Goal: Task Accomplishment & Management: Use online tool/utility

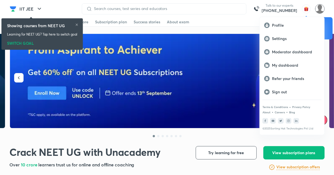
click at [323, 9] on div at bounding box center [167, 87] width 334 height 175
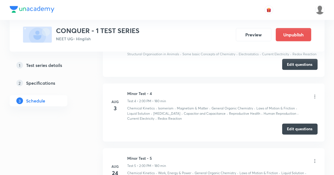
scroll to position [766, 0]
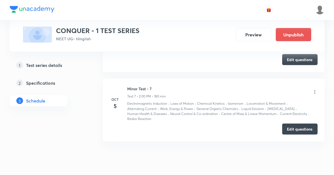
click at [315, 93] on icon at bounding box center [314, 92] width 1 height 4
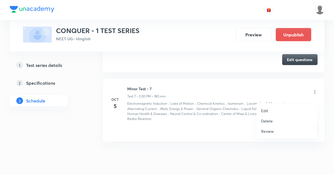
click at [284, 132] on li "Review" at bounding box center [287, 131] width 61 height 10
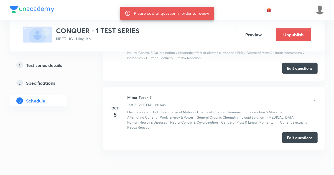
scroll to position [756, 0]
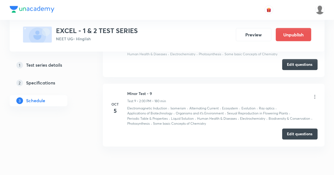
click at [316, 95] on icon at bounding box center [315, 97] width 6 height 6
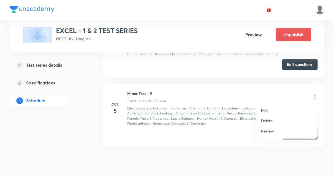
click at [293, 134] on li "Review" at bounding box center [287, 131] width 61 height 10
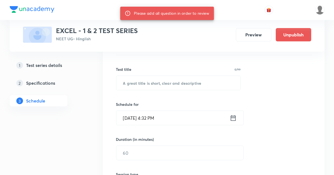
scroll to position [75, 0]
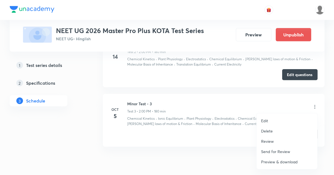
click at [282, 140] on li "Review" at bounding box center [287, 141] width 61 height 10
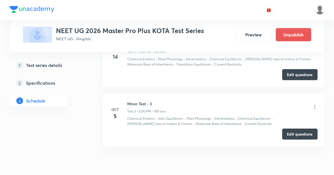
scroll to position [490, 0]
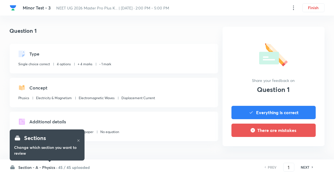
click at [286, 167] on input "1" at bounding box center [288, 167] width 11 height 10
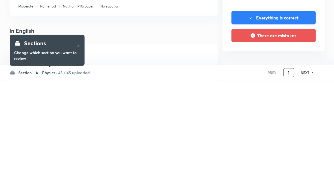
scroll to position [32, 0]
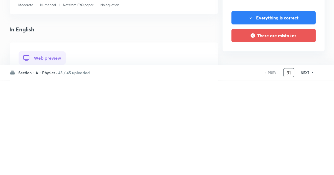
type input "91"
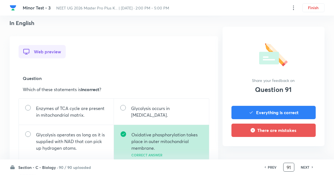
scroll to position [144, 0]
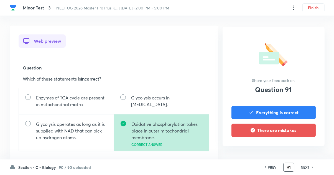
click at [306, 118] on button "Everything is correct" at bounding box center [273, 112] width 84 height 13
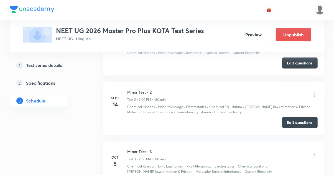
scroll to position [489, 0]
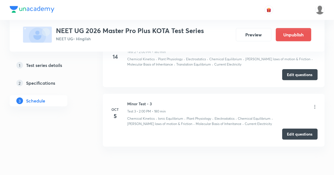
click at [317, 107] on icon at bounding box center [315, 107] width 6 height 6
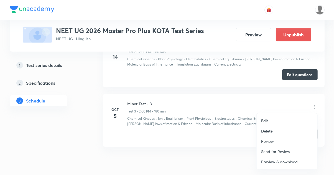
click at [290, 142] on li "Review" at bounding box center [287, 141] width 61 height 10
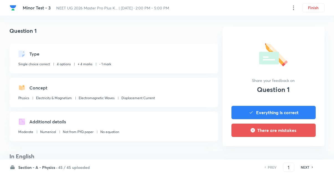
click at [286, 172] on input "1" at bounding box center [288, 167] width 11 height 10
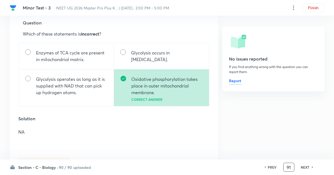
scroll to position [179, 0]
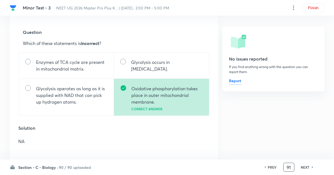
click at [304, 169] on h6 "NEXT" at bounding box center [305, 166] width 9 height 5
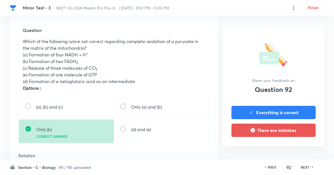
scroll to position [182, 0]
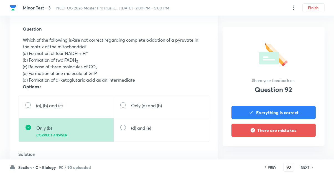
click at [303, 169] on h6 "NEXT" at bounding box center [305, 166] width 9 height 5
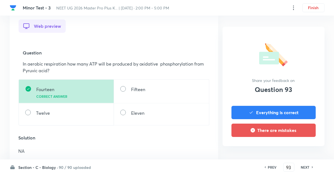
scroll to position [160, 0]
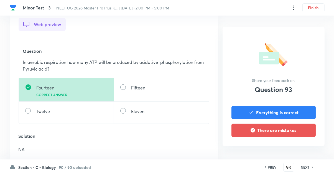
click at [304, 169] on h6 "NEXT" at bounding box center [305, 166] width 9 height 5
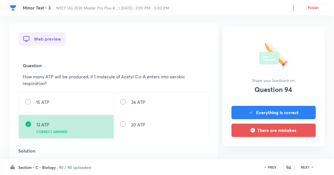
scroll to position [148, 0]
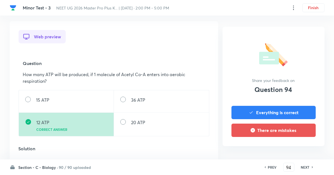
click at [304, 169] on h6 "NEXT" at bounding box center [305, 166] width 9 height 5
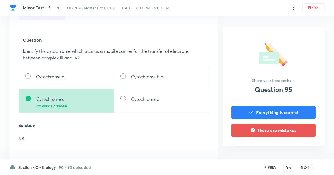
scroll to position [173, 0]
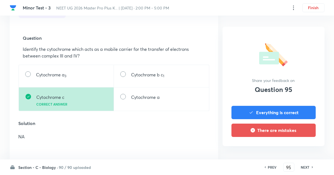
click at [306, 169] on h6 "NEXT" at bounding box center [305, 166] width 9 height 5
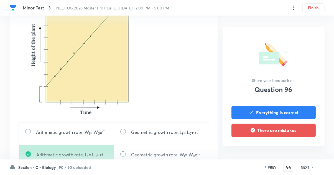
scroll to position [246, 0]
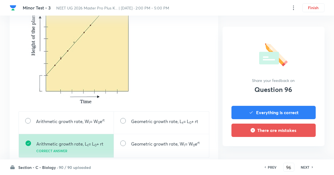
click at [312, 168] on icon at bounding box center [313, 166] width 2 height 3
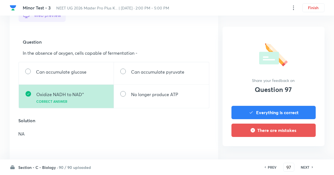
scroll to position [173, 0]
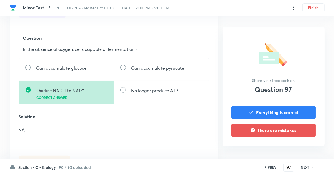
click at [307, 169] on h6 "NEXT" at bounding box center [305, 166] width 9 height 5
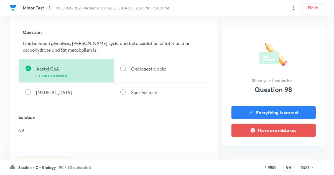
scroll to position [178, 0]
click at [305, 174] on div "Question 98 Type Single choice correct 4 options + 4 marks - 1 mark Concept Bio…" at bounding box center [167, 103] width 315 height 510
click at [305, 169] on h6 "NEXT" at bounding box center [305, 166] width 9 height 5
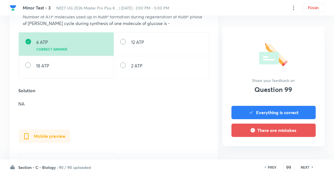
scroll to position [201, 0]
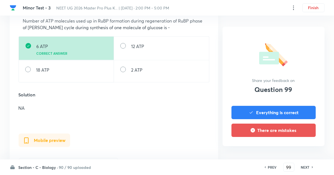
click at [312, 168] on icon at bounding box center [313, 166] width 2 height 3
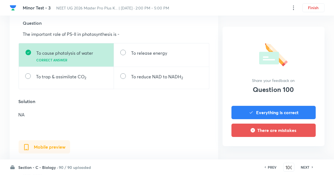
scroll to position [184, 0]
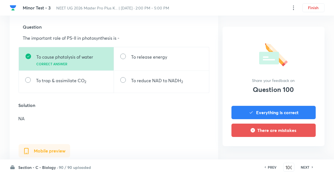
click at [312, 168] on icon at bounding box center [313, 166] width 2 height 3
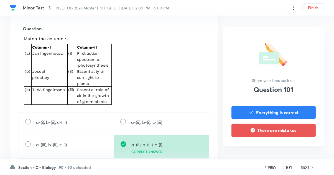
scroll to position [188, 0]
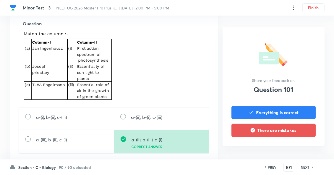
click at [306, 169] on h6 "NEXT" at bounding box center [305, 166] width 9 height 5
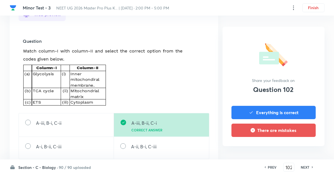
scroll to position [173, 0]
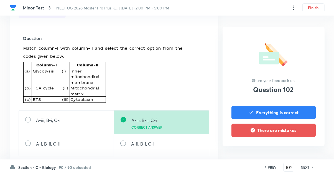
click at [313, 168] on icon at bounding box center [313, 166] width 2 height 3
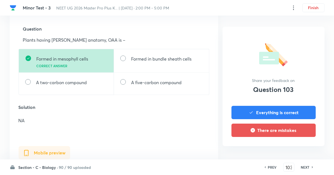
scroll to position [183, 0]
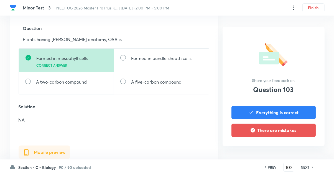
click at [308, 169] on h6 "NEXT" at bounding box center [305, 166] width 9 height 5
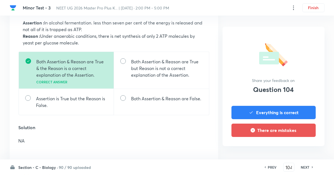
scroll to position [200, 0]
click at [309, 169] on h6 "NEXT" at bounding box center [305, 166] width 9 height 5
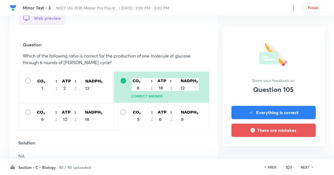
scroll to position [169, 0]
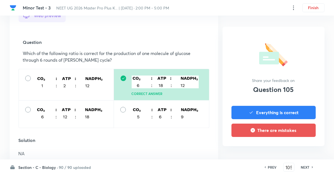
click at [306, 169] on h6 "NEXT" at bounding box center [305, 166] width 9 height 5
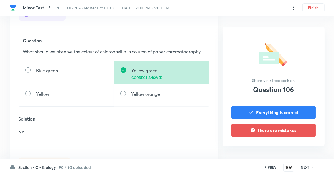
scroll to position [171, 0]
click at [308, 169] on h6 "NEXT" at bounding box center [305, 166] width 9 height 5
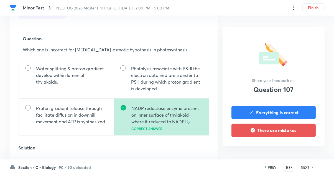
scroll to position [176, 0]
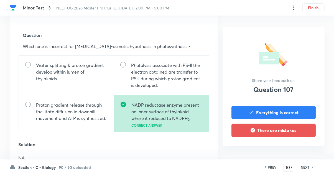
click at [307, 169] on h6 "NEXT" at bounding box center [305, 166] width 9 height 5
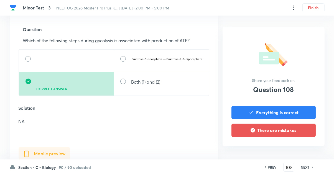
scroll to position [187, 0]
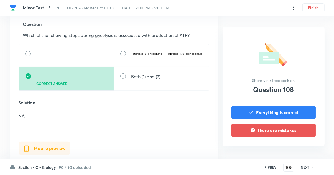
click at [305, 169] on h6 "NEXT" at bounding box center [305, 166] width 9 height 5
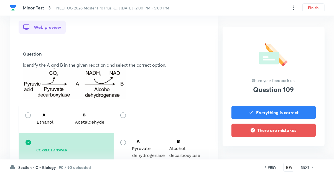
scroll to position [158, 0]
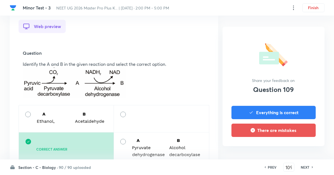
click at [308, 174] on div "Section - C - Biology · 90 / 90 uploaded PREV 109 ​ NEXT" at bounding box center [167, 167] width 315 height 16
click at [305, 169] on h6 "NEXT" at bounding box center [305, 166] width 9 height 5
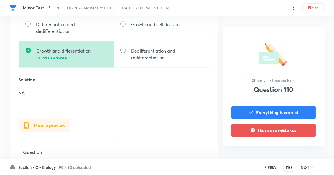
scroll to position [216, 0]
click at [306, 169] on h6 "NEXT" at bounding box center [305, 166] width 9 height 5
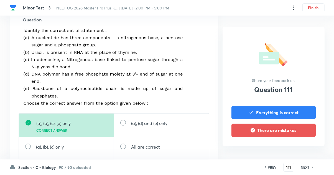
scroll to position [199, 0]
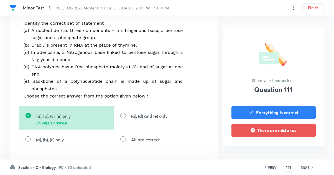
click at [301, 169] on h6 "NEXT" at bounding box center [305, 166] width 9 height 5
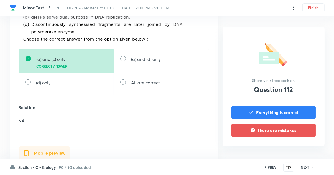
scroll to position [242, 0]
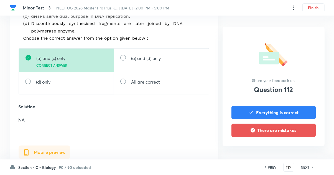
click at [308, 169] on h6 "NEXT" at bounding box center [305, 166] width 9 height 5
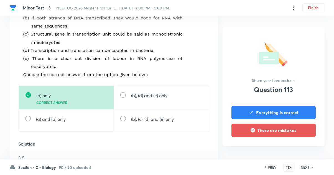
scroll to position [220, 0]
click at [312, 168] on icon at bounding box center [313, 166] width 2 height 3
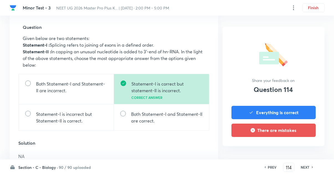
scroll to position [184, 0]
click at [312, 168] on icon at bounding box center [312, 167] width 1 height 2
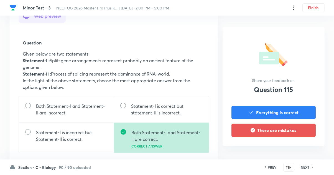
scroll to position [174, 0]
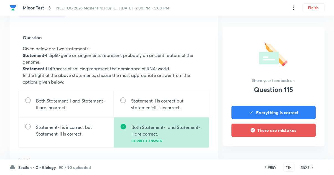
click at [309, 169] on h6 "NEXT" at bounding box center [305, 166] width 9 height 5
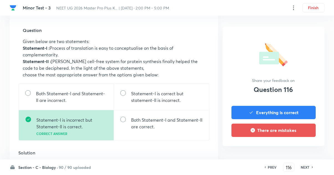
scroll to position [182, 0]
click at [306, 169] on h6 "NEXT" at bounding box center [305, 166] width 9 height 5
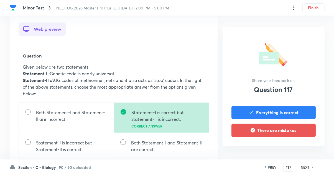
scroll to position [160, 0]
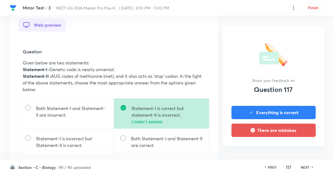
click at [304, 169] on h6 "NEXT" at bounding box center [305, 166] width 9 height 5
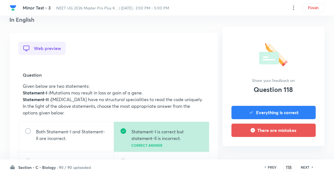
scroll to position [138, 0]
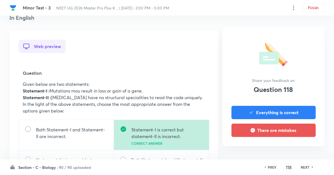
click at [305, 174] on div "Section - C - Biology · 90 / 90 uploaded PREV 118 ​ NEXT" at bounding box center [167, 167] width 315 height 16
click at [306, 169] on h6 "NEXT" at bounding box center [305, 166] width 9 height 5
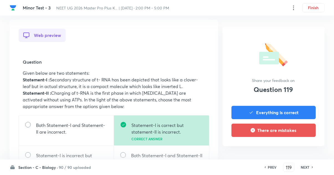
scroll to position [150, 0]
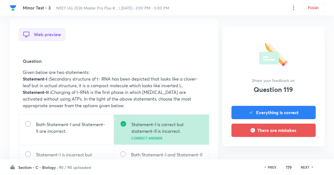
click at [312, 168] on icon at bounding box center [313, 166] width 2 height 3
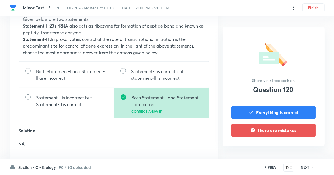
scroll to position [204, 0]
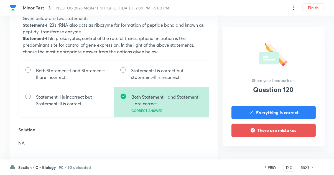
click at [302, 169] on h6 "NEXT" at bounding box center [305, 166] width 9 height 5
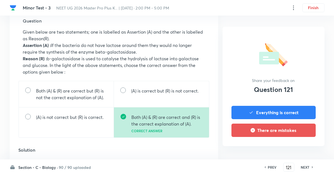
scroll to position [191, 0]
click at [303, 169] on h6 "NEXT" at bounding box center [305, 166] width 9 height 5
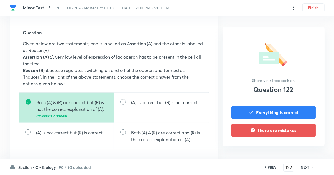
scroll to position [183, 0]
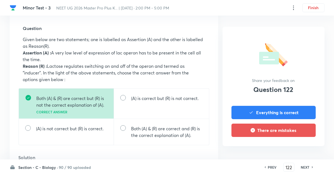
click at [306, 169] on h6 "NEXT" at bounding box center [305, 166] width 9 height 5
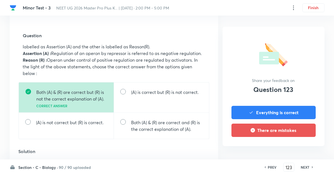
scroll to position [177, 0]
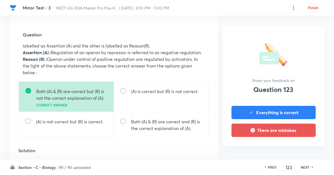
click at [305, 169] on h6 "NEXT" at bounding box center [305, 166] width 9 height 5
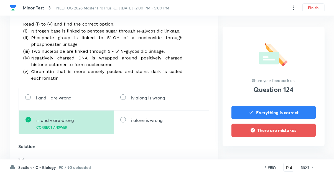
scroll to position [197, 0]
click at [301, 169] on h6 "NEXT" at bounding box center [305, 166] width 9 height 5
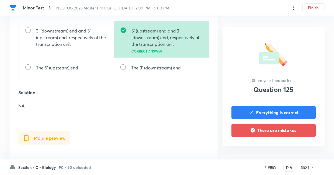
scroll to position [210, 0]
click at [306, 169] on h6 "NEXT" at bounding box center [305, 166] width 9 height 5
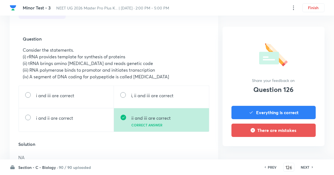
scroll to position [173, 0]
click at [301, 169] on h6 "NEXT" at bounding box center [305, 166] width 9 height 5
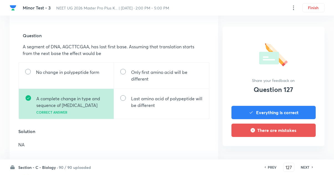
scroll to position [176, 0]
click at [306, 169] on h6 "NEXT" at bounding box center [305, 166] width 9 height 5
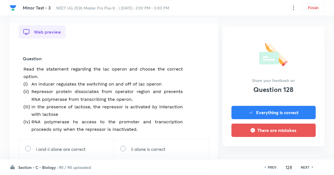
scroll to position [153, 0]
click at [310, 174] on div "Section - C - Biology · 90 / 90 uploaded PREV 128 ​ NEXT" at bounding box center [167, 167] width 315 height 16
click at [306, 169] on h6 "NEXT" at bounding box center [305, 166] width 9 height 5
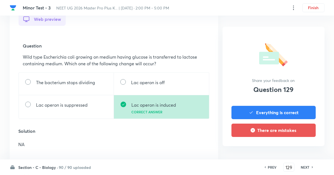
scroll to position [166, 0]
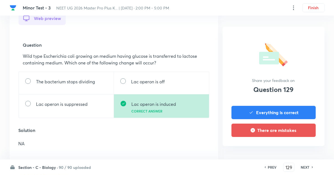
click at [307, 169] on h6 "NEXT" at bounding box center [305, 166] width 9 height 5
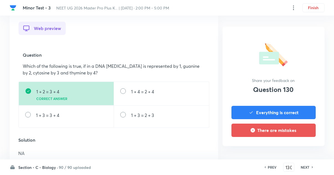
scroll to position [157, 0]
click at [305, 169] on h6 "NEXT" at bounding box center [305, 166] width 9 height 5
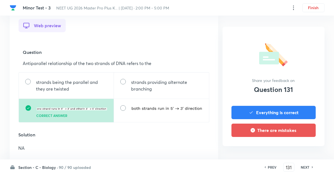
scroll to position [159, 0]
click at [304, 169] on h6 "NEXT" at bounding box center [305, 166] width 9 height 5
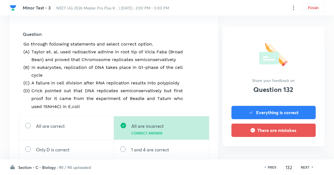
scroll to position [177, 0]
click at [306, 174] on div "Section - C - Biology · 90 / 90 uploaded PREV 132 ​ NEXT" at bounding box center [167, 167] width 315 height 16
click at [307, 169] on h6 "NEXT" at bounding box center [305, 166] width 9 height 5
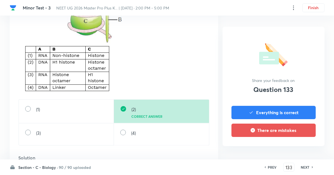
scroll to position [228, 0]
click at [307, 169] on h6 "NEXT" at bounding box center [305, 166] width 9 height 5
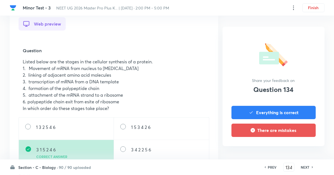
scroll to position [161, 0]
click at [312, 168] on icon at bounding box center [313, 166] width 2 height 3
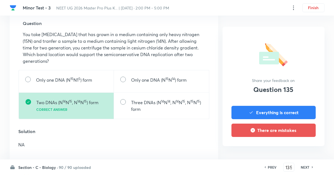
scroll to position [201, 0]
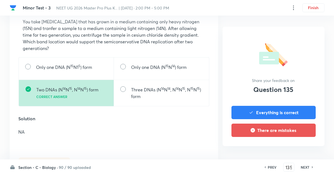
click at [309, 169] on h6 "NEXT" at bounding box center [305, 166] width 9 height 5
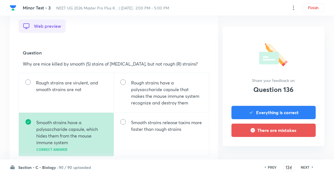
scroll to position [159, 0]
click at [305, 169] on h6 "NEXT" at bounding box center [305, 166] width 9 height 5
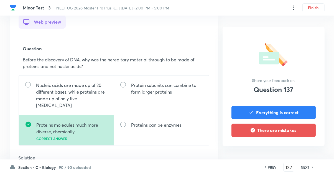
scroll to position [170, 0]
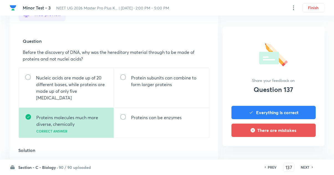
click at [307, 169] on h6 "NEXT" at bounding box center [305, 166] width 9 height 5
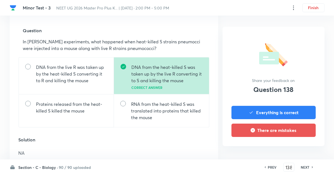
scroll to position [181, 0]
click at [303, 169] on h6 "NEXT" at bounding box center [305, 166] width 9 height 5
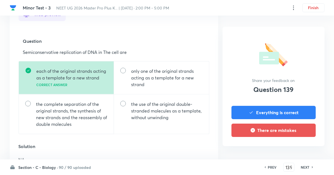
scroll to position [171, 0]
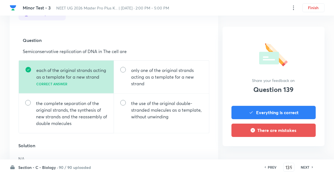
click at [302, 169] on h6 "NEXT" at bounding box center [305, 166] width 9 height 5
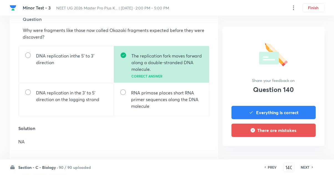
scroll to position [193, 0]
click at [306, 169] on h6 "NEXT" at bounding box center [305, 166] width 9 height 5
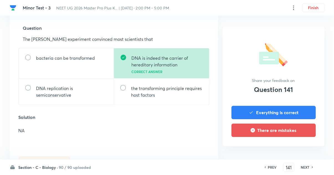
scroll to position [187, 0]
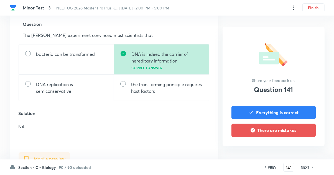
click at [308, 169] on h6 "NEXT" at bounding box center [305, 166] width 9 height 5
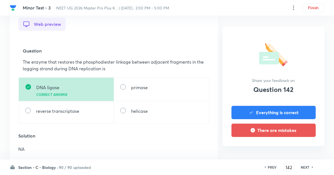
scroll to position [161, 0]
click at [302, 169] on h6 "NEXT" at bounding box center [305, 166] width 9 height 5
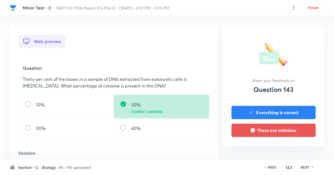
scroll to position [148, 0]
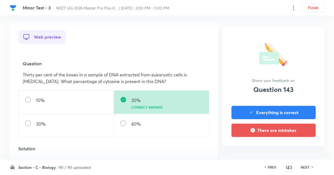
click at [305, 169] on h6 "NEXT" at bounding box center [305, 166] width 9 height 5
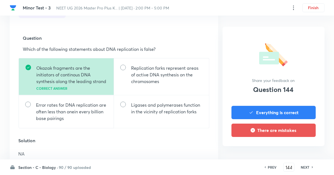
scroll to position [174, 0]
click at [308, 169] on h6 "NEXT" at bounding box center [305, 166] width 9 height 5
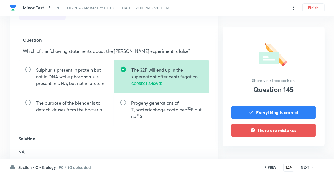
scroll to position [172, 0]
click at [305, 169] on h6 "NEXT" at bounding box center [305, 166] width 9 height 5
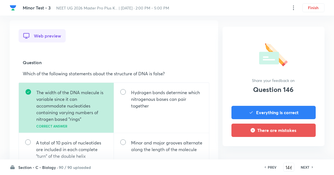
scroll to position [153, 0]
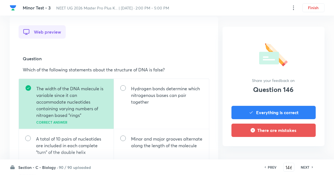
click at [306, 169] on h6 "NEXT" at bounding box center [305, 166] width 9 height 5
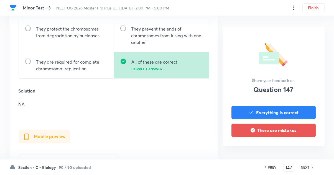
scroll to position [213, 0]
click at [305, 169] on h6 "NEXT" at bounding box center [305, 166] width 9 height 5
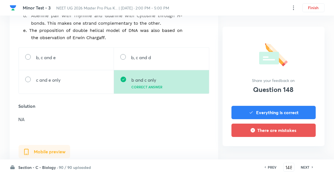
scroll to position [250, 0]
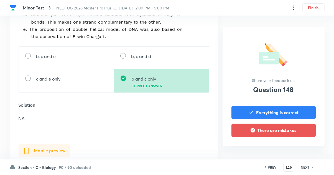
click at [306, 169] on h6 "NEXT" at bounding box center [305, 166] width 9 height 5
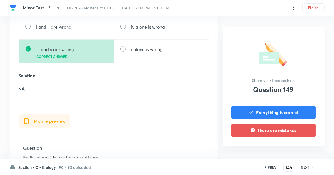
scroll to position [286, 0]
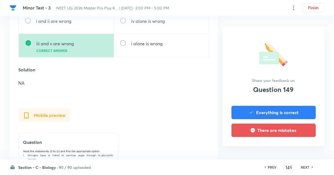
click at [312, 168] on icon at bounding box center [313, 166] width 2 height 3
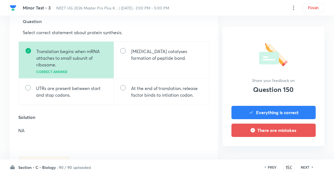
scroll to position [191, 0]
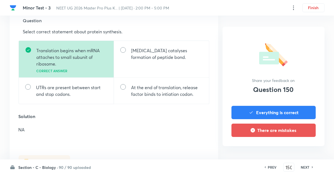
click at [304, 169] on h6 "NEXT" at bounding box center [305, 166] width 9 height 5
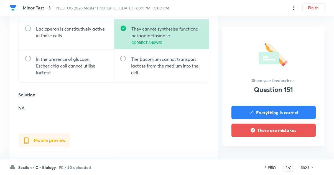
scroll to position [213, 0]
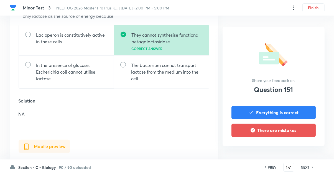
click at [303, 167] on h6 "NEXT" at bounding box center [305, 166] width 9 height 5
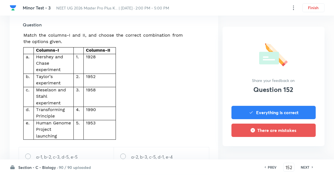
scroll to position [186, 0]
click at [303, 169] on h6 "NEXT" at bounding box center [305, 166] width 9 height 5
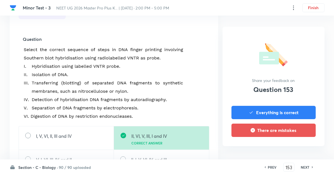
scroll to position [173, 0]
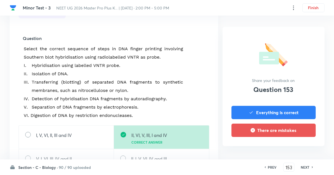
click at [305, 174] on div "Section - C - Biology · 90 / 90 uploaded PREV 153 ​ NEXT" at bounding box center [167, 167] width 315 height 16
click at [301, 169] on h6 "NEXT" at bounding box center [305, 166] width 9 height 5
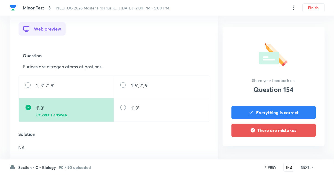
scroll to position [156, 0]
click at [304, 169] on h6 "NEXT" at bounding box center [305, 166] width 9 height 5
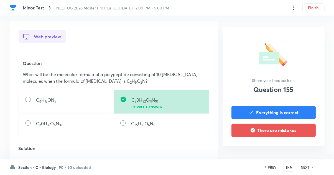
scroll to position [149, 0]
click at [306, 169] on h6 "NEXT" at bounding box center [305, 166] width 9 height 5
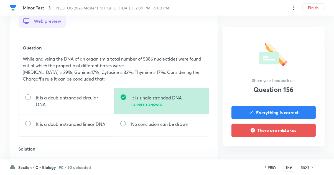
scroll to position [164, 0]
click at [305, 169] on h6 "NEXT" at bounding box center [305, 166] width 9 height 5
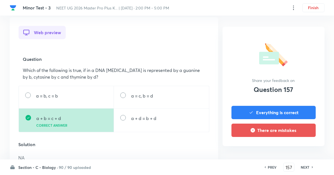
scroll to position [154, 0]
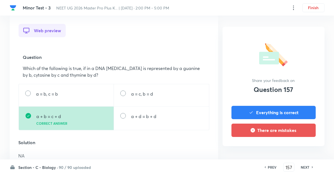
click at [301, 169] on h6 "NEXT" at bounding box center [305, 166] width 9 height 5
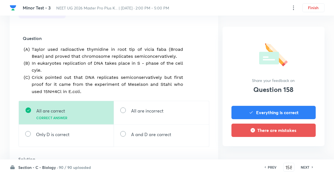
scroll to position [173, 0]
click at [305, 169] on h6 "NEXT" at bounding box center [305, 166] width 9 height 5
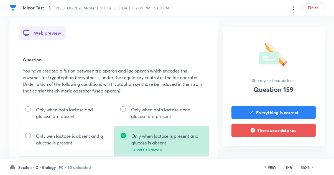
scroll to position [158, 0]
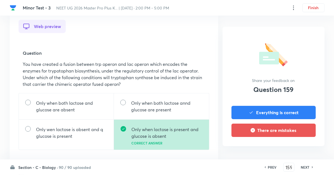
click at [308, 169] on h6 "NEXT" at bounding box center [305, 166] width 9 height 5
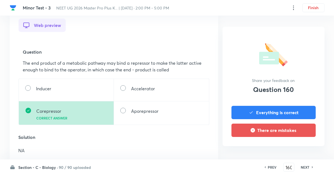
scroll to position [160, 0]
click at [306, 169] on h6 "NEXT" at bounding box center [305, 166] width 9 height 5
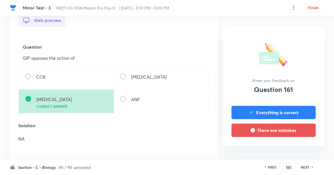
scroll to position [165, 0]
click at [306, 169] on h6 "NEXT" at bounding box center [305, 166] width 9 height 5
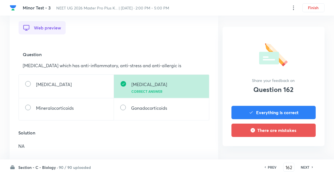
scroll to position [157, 0]
click at [304, 169] on h6 "NEXT" at bounding box center [305, 166] width 9 height 5
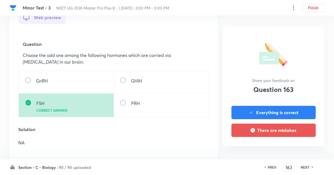
scroll to position [168, 0]
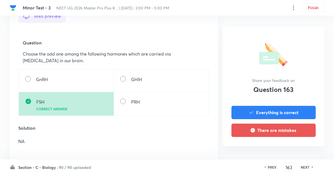
click at [304, 169] on h6 "NEXT" at bounding box center [305, 166] width 9 height 5
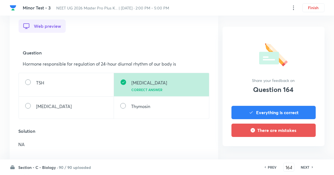
scroll to position [159, 0]
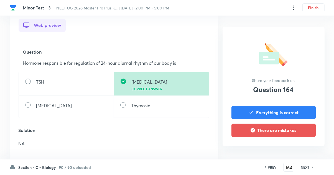
click at [312, 168] on icon at bounding box center [313, 166] width 2 height 3
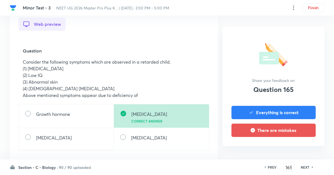
scroll to position [161, 0]
click at [304, 169] on h6 "NEXT" at bounding box center [305, 166] width 9 height 5
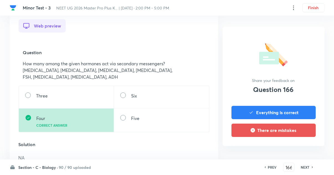
scroll to position [159, 0]
click at [312, 168] on icon at bounding box center [313, 166] width 2 height 3
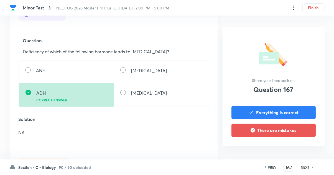
scroll to position [171, 0]
click at [308, 169] on h6 "NEXT" at bounding box center [305, 166] width 9 height 5
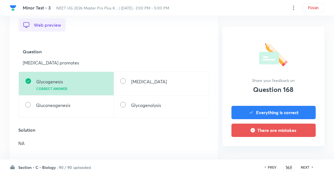
scroll to position [160, 0]
click at [306, 169] on h6 "NEXT" at bounding box center [305, 166] width 9 height 5
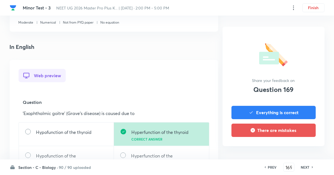
scroll to position [114, 0]
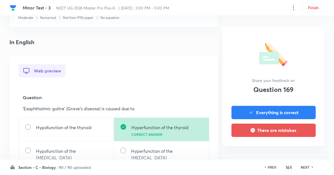
click at [265, 168] on icon at bounding box center [265, 167] width 1 height 2
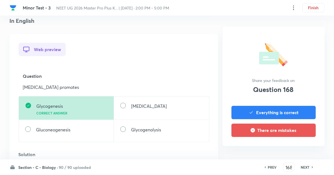
scroll to position [144, 0]
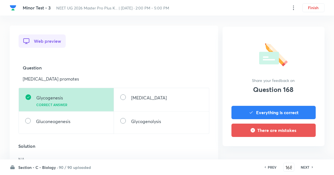
click at [306, 169] on h6 "NEXT" at bounding box center [305, 166] width 9 height 5
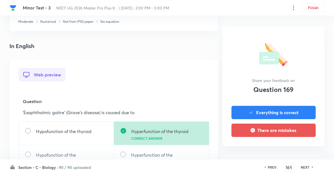
scroll to position [134, 0]
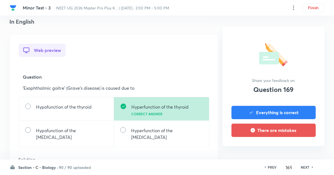
click at [306, 169] on h6 "NEXT" at bounding box center [305, 166] width 9 height 5
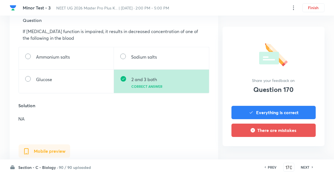
scroll to position [191, 0]
click at [306, 169] on h6 "NEXT" at bounding box center [305, 166] width 9 height 5
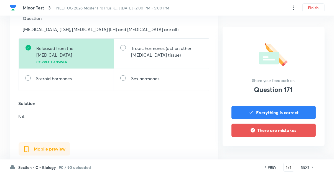
scroll to position [187, 0]
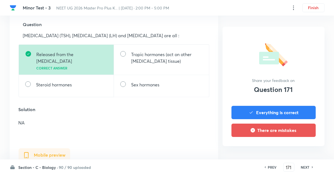
click at [306, 169] on h6 "NEXT" at bounding box center [305, 166] width 9 height 5
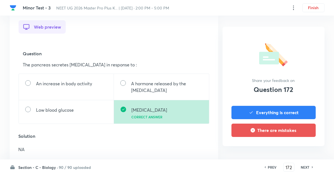
scroll to position [157, 0]
click at [306, 169] on h6 "NEXT" at bounding box center [305, 166] width 9 height 5
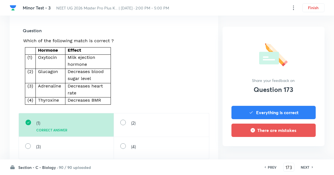
scroll to position [181, 0]
click at [312, 168] on icon at bounding box center [313, 166] width 2 height 3
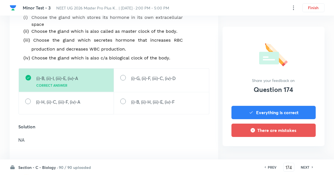
scroll to position [289, 0]
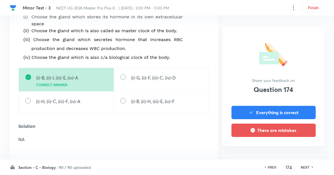
click at [308, 169] on h6 "NEXT" at bounding box center [305, 166] width 9 height 5
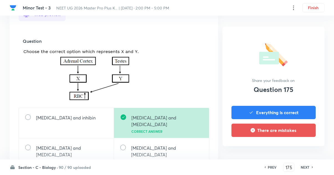
scroll to position [175, 0]
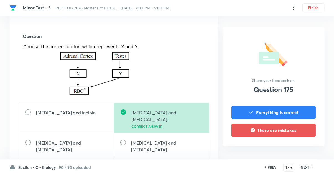
click at [304, 169] on h6 "NEXT" at bounding box center [305, 166] width 9 height 5
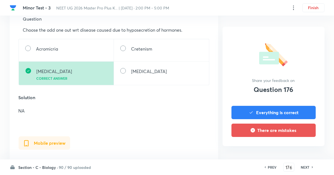
scroll to position [191, 0]
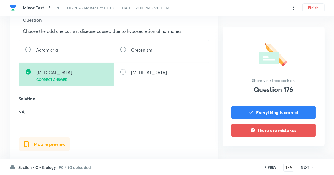
click at [308, 166] on h6 "NEXT" at bounding box center [305, 166] width 9 height 5
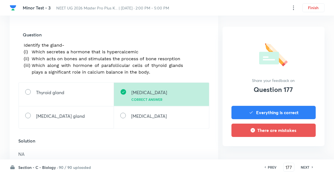
scroll to position [177, 0]
click at [304, 169] on h6 "NEXT" at bounding box center [305, 166] width 9 height 5
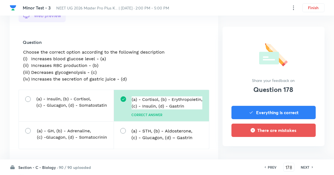
scroll to position [171, 0]
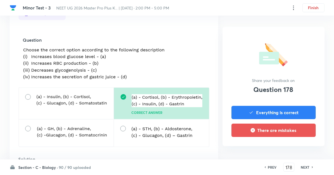
click at [306, 173] on div "Question 178 Type Single choice correct 4 options + 4 marks - 1 mark Concept Bi…" at bounding box center [167, 144] width 315 height 578
click at [304, 169] on h6 "NEXT" at bounding box center [305, 166] width 9 height 5
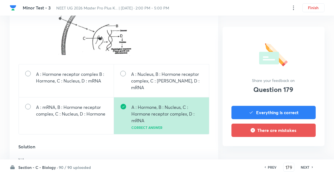
scroll to position [228, 0]
click at [306, 169] on h6 "NEXT" at bounding box center [305, 166] width 9 height 5
type input "180"
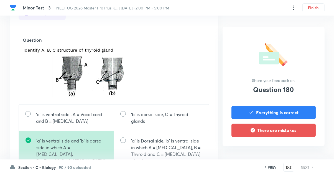
scroll to position [180, 0]
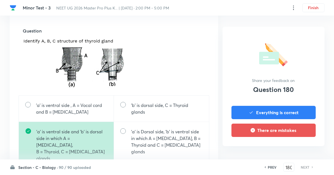
click at [304, 169] on h6 "NEXT" at bounding box center [305, 166] width 9 height 5
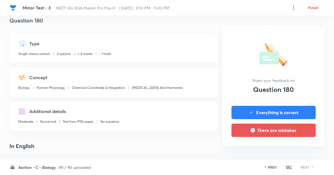
scroll to position [0, 0]
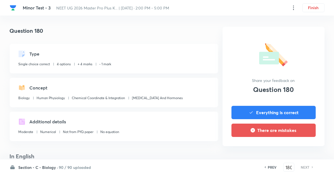
click at [309, 8] on button "Finish" at bounding box center [313, 7] width 22 height 9
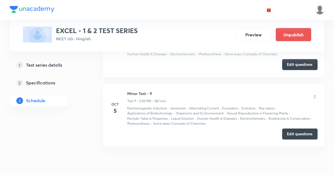
click at [315, 96] on icon at bounding box center [315, 97] width 6 height 6
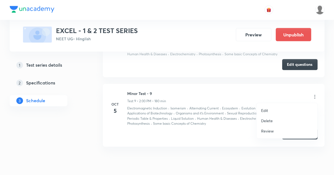
click at [289, 129] on li "Review" at bounding box center [287, 131] width 61 height 10
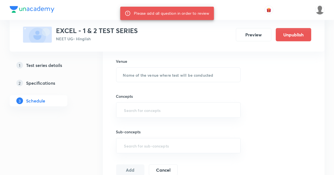
scroll to position [165, 0]
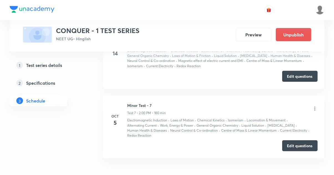
click at [315, 110] on icon at bounding box center [314, 108] width 1 height 4
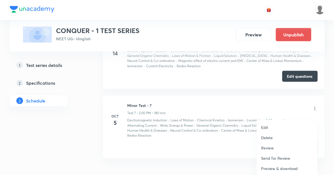
click at [283, 147] on li "Review" at bounding box center [287, 147] width 61 height 10
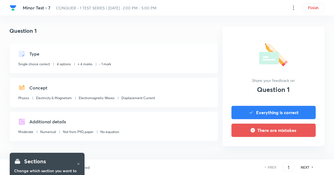
click at [284, 172] on input "1" at bounding box center [288, 167] width 11 height 10
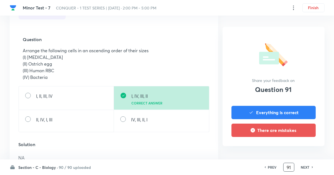
scroll to position [179, 0]
click at [306, 165] on h6 "NEXT" at bounding box center [305, 166] width 9 height 5
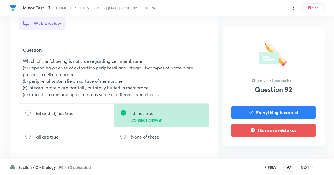
scroll to position [177, 0]
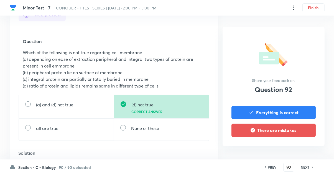
click at [308, 169] on h6 "NEXT" at bounding box center [305, 166] width 9 height 5
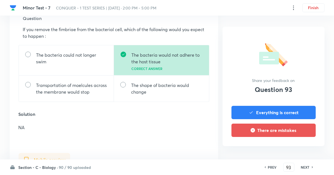
scroll to position [193, 0]
click at [302, 169] on h6 "NEXT" at bounding box center [305, 166] width 9 height 5
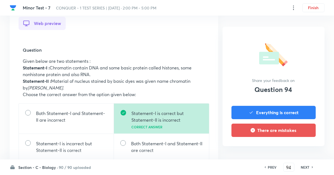
scroll to position [162, 0]
click at [304, 169] on h6 "NEXT" at bounding box center [305, 166] width 9 height 5
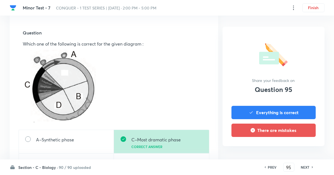
scroll to position [233, 0]
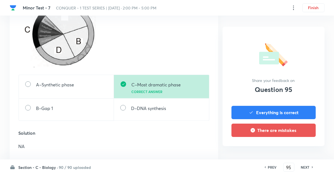
click at [305, 169] on h6 "NEXT" at bounding box center [305, 166] width 9 height 5
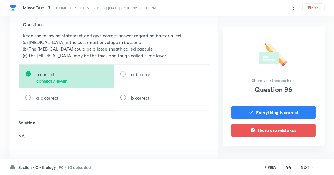
scroll to position [201, 0]
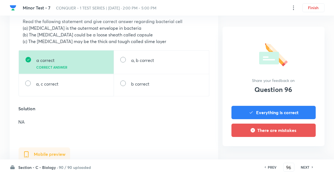
click at [306, 169] on h6 "NEXT" at bounding box center [305, 166] width 9 height 5
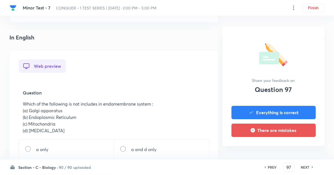
scroll to position [135, 0]
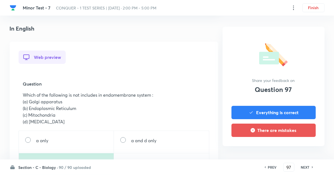
click at [305, 169] on h6 "NEXT" at bounding box center [305, 166] width 9 height 5
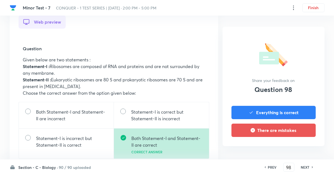
scroll to position [170, 0]
click at [306, 169] on h6 "NEXT" at bounding box center [305, 166] width 9 height 5
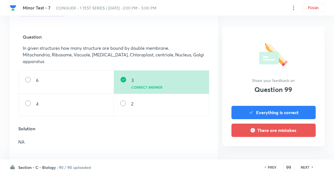
scroll to position [167, 0]
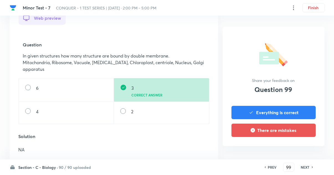
click at [307, 169] on h6 "NEXT" at bounding box center [305, 166] width 9 height 5
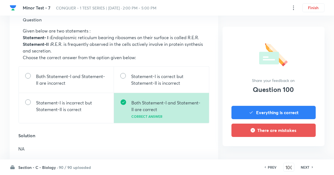
scroll to position [193, 0]
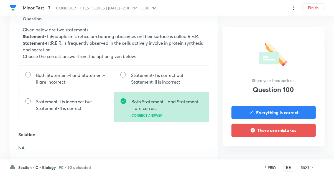
click at [306, 169] on h6 "NEXT" at bounding box center [305, 166] width 9 height 5
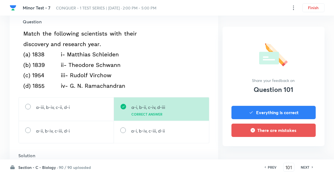
scroll to position [190, 0]
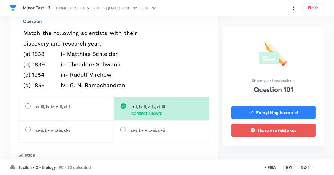
click at [308, 169] on h6 "NEXT" at bounding box center [305, 166] width 9 height 5
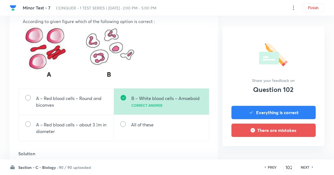
scroll to position [208, 0]
click at [304, 169] on h6 "NEXT" at bounding box center [305, 166] width 9 height 5
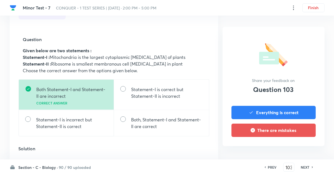
scroll to position [173, 0]
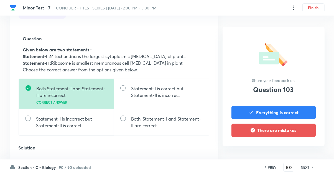
click at [305, 169] on h6 "NEXT" at bounding box center [305, 166] width 9 height 5
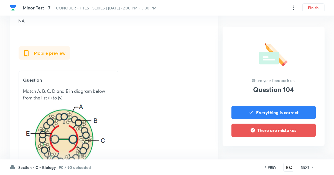
scroll to position [392, 0]
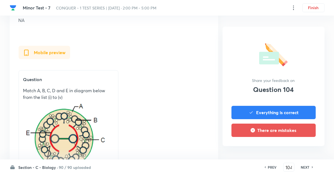
click at [307, 169] on h6 "NEXT" at bounding box center [305, 166] width 9 height 5
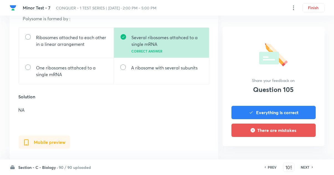
scroll to position [211, 0]
click at [305, 169] on h6 "NEXT" at bounding box center [305, 166] width 9 height 5
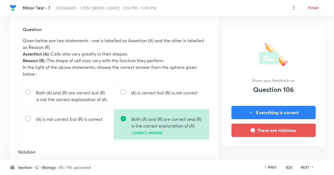
scroll to position [182, 0]
click at [308, 174] on div "Section - C - Biology · 90 / 90 uploaded PREV 106 ​ NEXT" at bounding box center [167, 167] width 315 height 16
click at [312, 168] on icon at bounding box center [312, 167] width 1 height 2
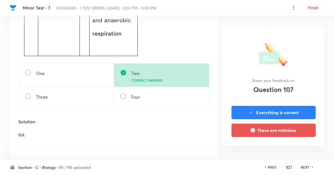
scroll to position [319, 0]
click at [304, 169] on h6 "NEXT" at bounding box center [305, 166] width 9 height 5
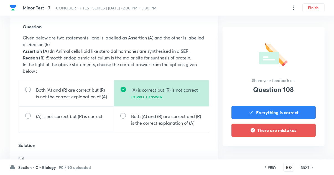
scroll to position [186, 0]
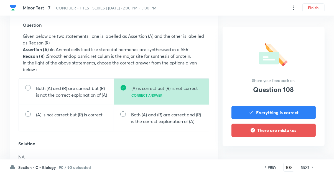
click at [306, 169] on h6 "NEXT" at bounding box center [305, 166] width 9 height 5
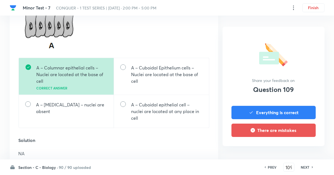
scroll to position [226, 0]
click at [307, 169] on h6 "NEXT" at bounding box center [305, 166] width 9 height 5
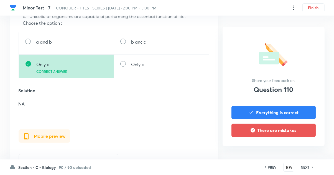
scroll to position [0, 0]
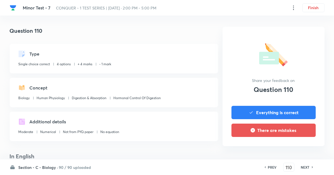
click at [265, 168] on icon at bounding box center [265, 167] width 1 height 2
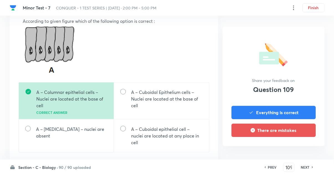
scroll to position [222, 0]
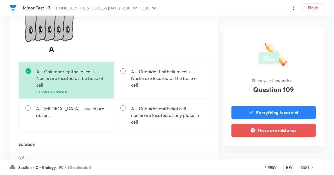
click at [300, 169] on div "NEXT" at bounding box center [306, 166] width 15 height 5
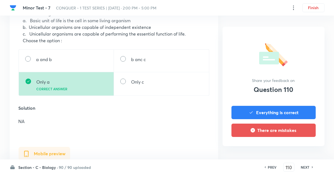
scroll to position [213, 0]
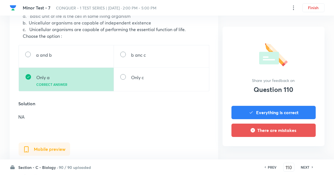
click at [305, 169] on h6 "NEXT" at bounding box center [305, 166] width 9 height 5
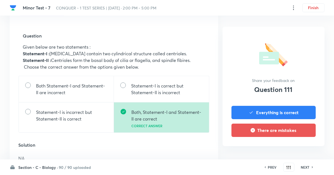
scroll to position [178, 0]
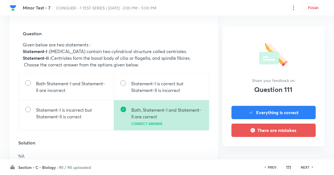
click at [306, 169] on h6 "NEXT" at bounding box center [305, 166] width 9 height 5
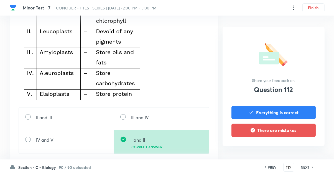
scroll to position [240, 0]
click at [308, 169] on h6 "NEXT" at bounding box center [305, 166] width 9 height 5
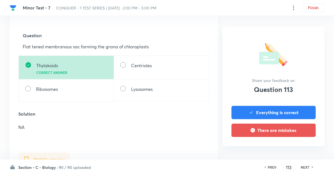
scroll to position [176, 0]
click at [312, 168] on icon at bounding box center [313, 166] width 2 height 3
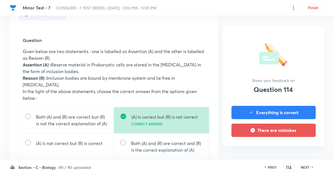
scroll to position [171, 0]
click at [312, 168] on icon at bounding box center [313, 166] width 2 height 3
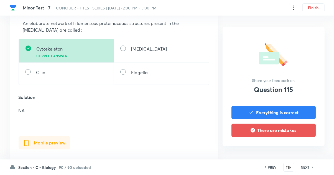
scroll to position [199, 0]
click at [307, 169] on h6 "NEXT" at bounding box center [305, 166] width 9 height 5
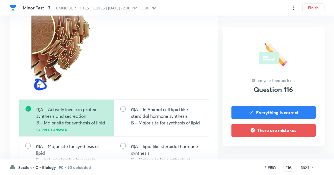
scroll to position [251, 0]
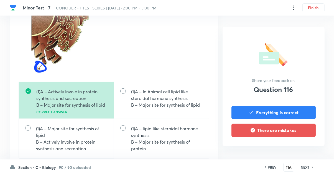
click at [301, 169] on h6 "NEXT" at bounding box center [305, 166] width 9 height 5
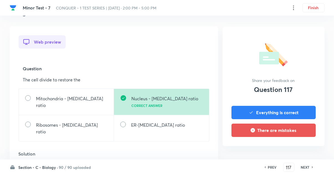
scroll to position [143, 0]
click at [305, 169] on h6 "NEXT" at bounding box center [305, 166] width 9 height 5
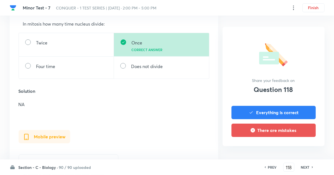
scroll to position [189, 0]
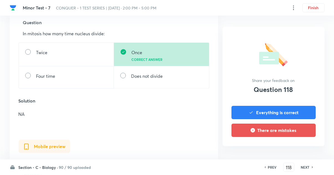
click at [304, 169] on h6 "NEXT" at bounding box center [305, 166] width 9 height 5
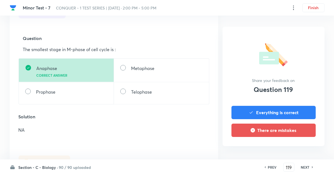
scroll to position [173, 0]
click at [301, 169] on h6 "NEXT" at bounding box center [305, 166] width 9 height 5
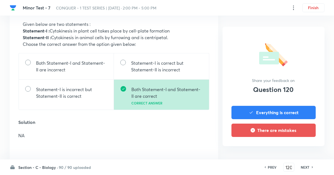
scroll to position [200, 0]
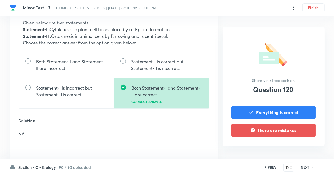
click at [312, 168] on icon at bounding box center [313, 166] width 2 height 3
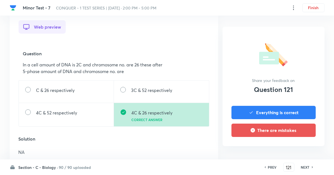
scroll to position [187, 0]
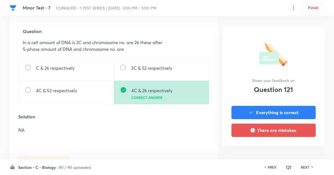
click at [306, 169] on h6 "NEXT" at bounding box center [305, 166] width 9 height 5
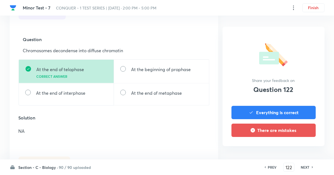
scroll to position [173, 0]
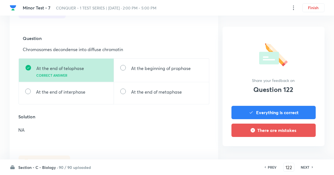
click at [306, 169] on h6 "NEXT" at bounding box center [305, 166] width 9 height 5
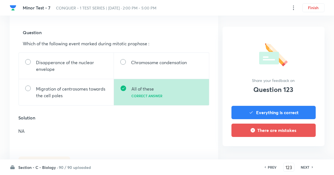
scroll to position [178, 0]
click at [315, 174] on div "Section - C - Biology · 90 / 90 uploaded PREV 123 ​ NEXT" at bounding box center [167, 167] width 315 height 16
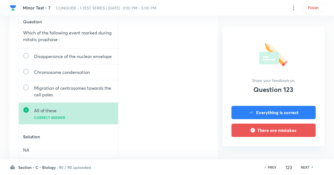
scroll to position [351, 0]
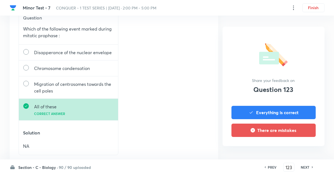
click at [303, 169] on h6 "NEXT" at bounding box center [305, 166] width 9 height 5
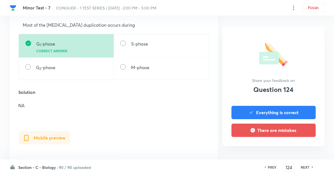
scroll to position [197, 0]
click at [301, 169] on h6 "NEXT" at bounding box center [305, 166] width 9 height 5
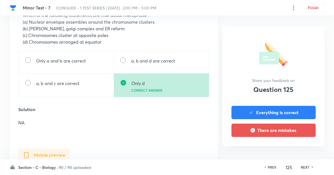
scroll to position [209, 0]
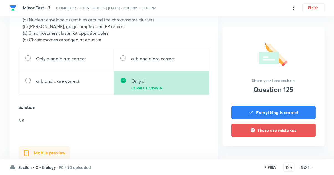
click at [306, 169] on h6 "NEXT" at bounding box center [305, 166] width 9 height 5
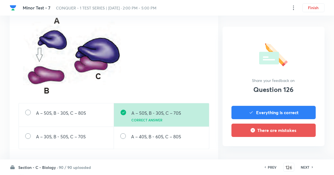
scroll to position [215, 0]
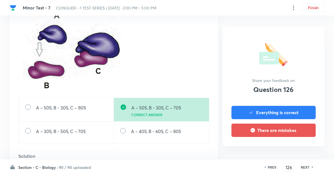
click at [305, 169] on h6 "NEXT" at bounding box center [305, 166] width 9 height 5
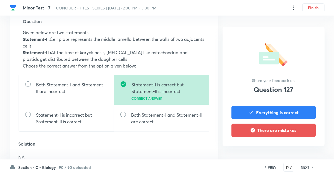
scroll to position [190, 0]
click at [306, 169] on h6 "NEXT" at bounding box center [305, 166] width 9 height 5
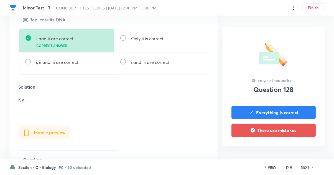
scroll to position [230, 0]
click at [308, 169] on h6 "NEXT" at bounding box center [305, 166] width 9 height 5
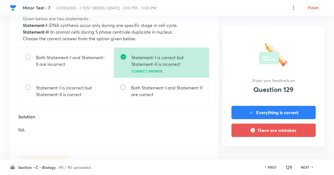
scroll to position [209, 0]
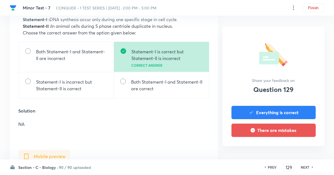
click at [304, 169] on h6 "NEXT" at bounding box center [305, 166] width 9 height 5
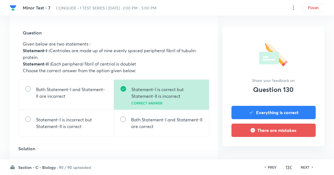
scroll to position [179, 0]
click at [304, 169] on h6 "NEXT" at bounding box center [305, 166] width 9 height 5
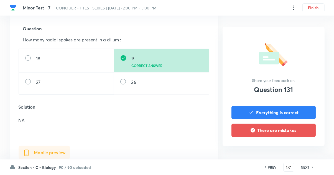
scroll to position [183, 0]
click at [305, 169] on h6 "NEXT" at bounding box center [305, 166] width 9 height 5
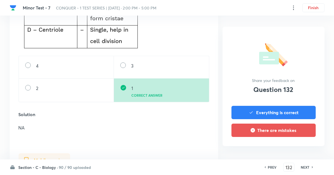
scroll to position [294, 0]
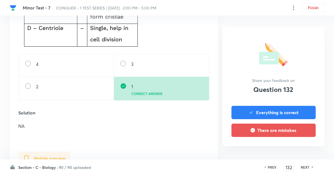
click at [306, 169] on h6 "NEXT" at bounding box center [305, 166] width 9 height 5
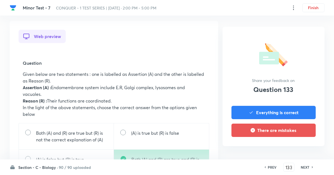
scroll to position [190, 0]
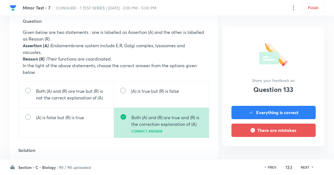
click at [313, 168] on icon at bounding box center [313, 166] width 2 height 3
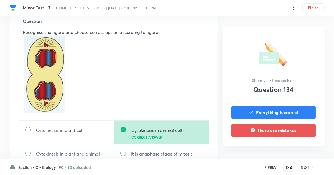
scroll to position [0, 0]
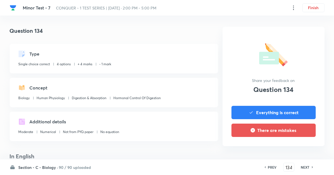
click at [307, 169] on h6 "NEXT" at bounding box center [305, 166] width 9 height 5
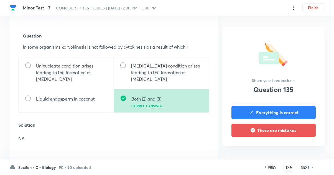
scroll to position [180, 0]
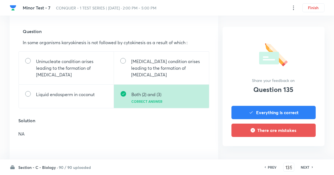
click at [272, 169] on h6 "PREV" at bounding box center [272, 166] width 9 height 5
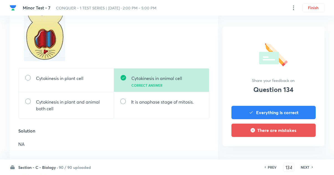
scroll to position [256, 0]
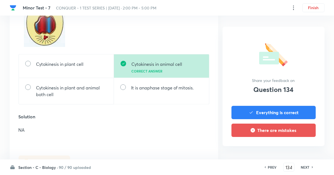
click at [304, 169] on h6 "NEXT" at bounding box center [305, 166] width 9 height 5
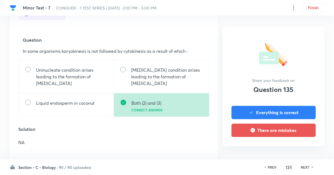
scroll to position [182, 0]
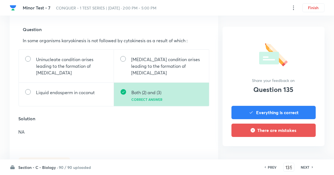
click at [305, 169] on h6 "NEXT" at bounding box center [305, 166] width 9 height 5
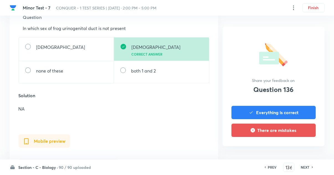
scroll to position [194, 0]
click at [304, 169] on h6 "NEXT" at bounding box center [305, 166] width 9 height 5
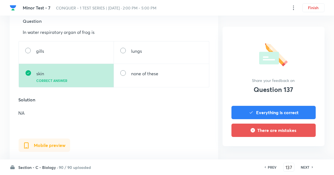
scroll to position [191, 0]
click at [301, 169] on h6 "NEXT" at bounding box center [305, 166] width 9 height 5
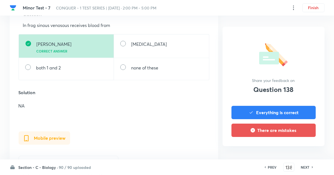
scroll to position [195, 0]
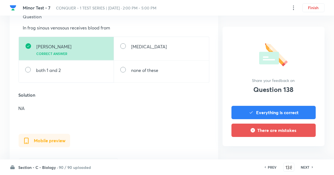
click at [302, 169] on h6 "NEXT" at bounding box center [305, 166] width 9 height 5
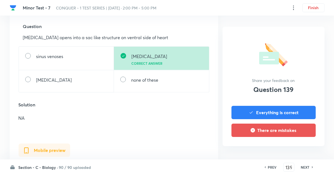
scroll to position [186, 0]
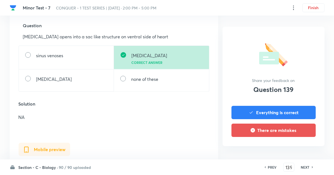
click at [306, 169] on h6 "NEXT" at bounding box center [305, 166] width 9 height 5
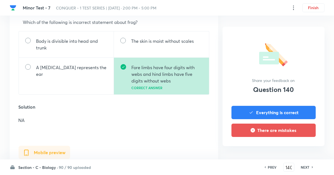
scroll to position [200, 0]
click at [308, 169] on h6 "NEXT" at bounding box center [305, 166] width 9 height 5
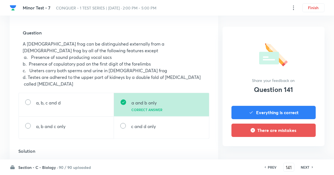
scroll to position [178, 0]
click at [307, 169] on h6 "NEXT" at bounding box center [305, 166] width 9 height 5
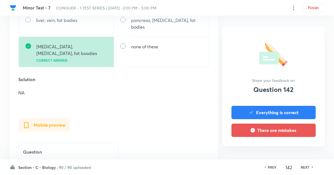
scroll to position [306, 0]
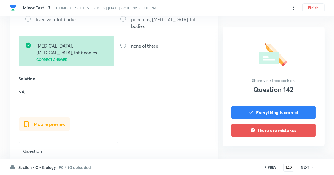
click at [307, 169] on h6 "NEXT" at bounding box center [305, 166] width 9 height 5
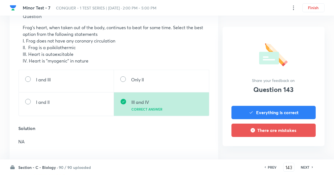
scroll to position [195, 0]
click at [306, 169] on h6 "NEXT" at bounding box center [305, 166] width 9 height 5
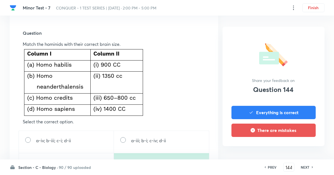
scroll to position [184, 0]
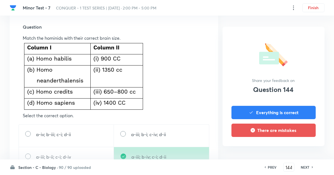
click at [306, 169] on h6 "NEXT" at bounding box center [305, 166] width 9 height 5
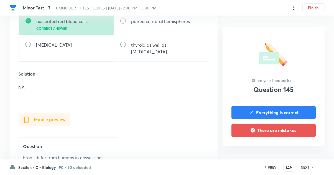
scroll to position [220, 0]
click at [303, 169] on h6 "NEXT" at bounding box center [305, 166] width 9 height 5
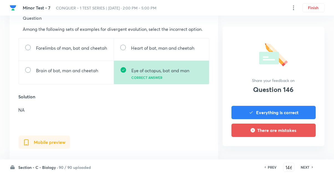
scroll to position [195, 0]
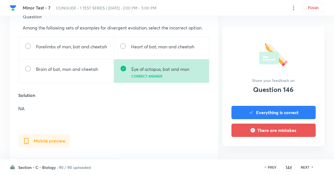
click at [306, 169] on h6 "NEXT" at bounding box center [305, 166] width 9 height 5
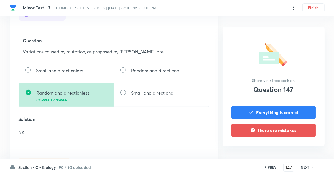
scroll to position [173, 0]
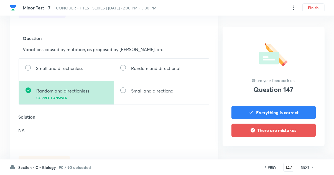
click at [312, 168] on icon at bounding box center [313, 166] width 2 height 3
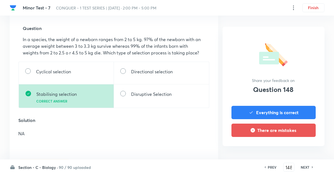
scroll to position [185, 0]
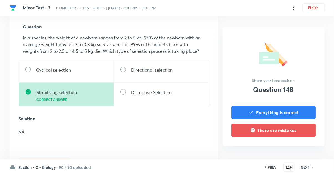
click at [308, 169] on h6 "NEXT" at bounding box center [305, 166] width 9 height 5
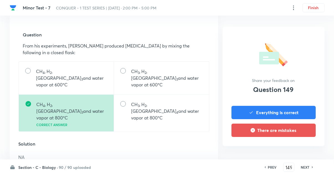
scroll to position [177, 0]
click at [305, 166] on h6 "NEXT" at bounding box center [305, 166] width 9 height 5
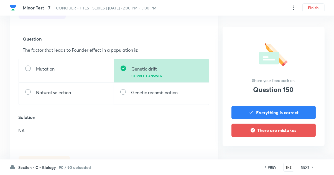
scroll to position [173, 0]
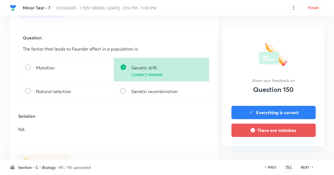
click at [306, 169] on h6 "NEXT" at bounding box center [305, 166] width 9 height 5
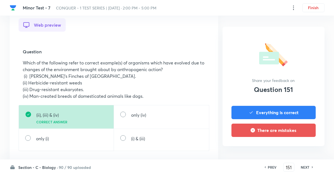
scroll to position [168, 0]
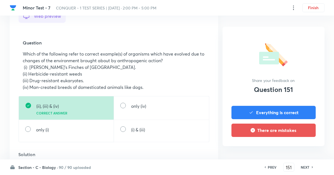
click at [293, 172] on input "151" at bounding box center [288, 167] width 11 height 10
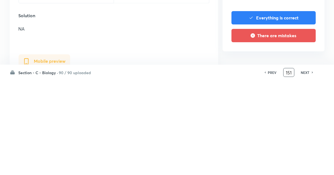
scroll to position [213, 0]
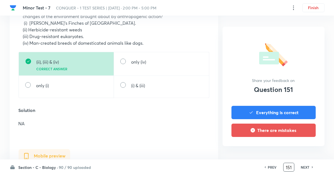
click at [306, 169] on h6 "NEXT" at bounding box center [305, 166] width 9 height 5
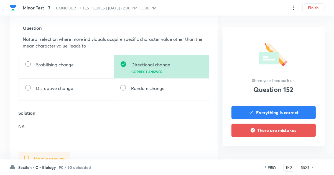
scroll to position [183, 0]
click at [302, 169] on h6 "NEXT" at bounding box center [305, 166] width 9 height 5
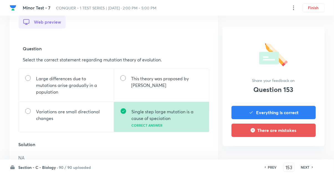
scroll to position [163, 0]
click at [312, 168] on icon at bounding box center [313, 166] width 2 height 3
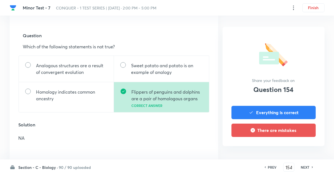
scroll to position [185, 0]
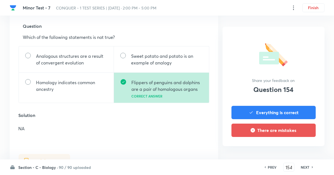
click at [305, 169] on h6 "NEXT" at bounding box center [305, 166] width 9 height 5
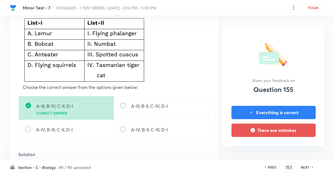
scroll to position [213, 0]
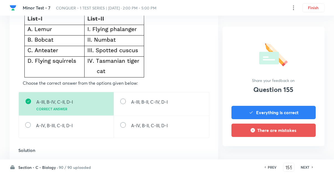
click at [312, 168] on icon at bounding box center [313, 166] width 2 height 3
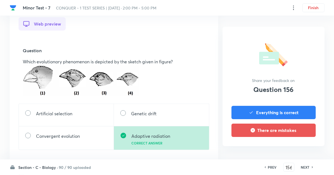
scroll to position [185, 0]
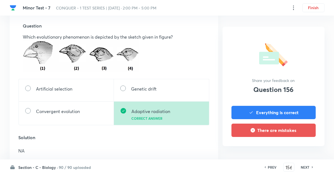
click at [306, 169] on h6 "NEXT" at bounding box center [305, 166] width 9 height 5
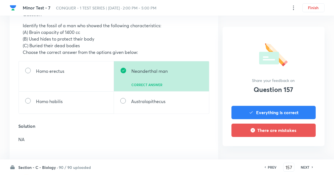
scroll to position [196, 0]
click at [306, 169] on h6 "NEXT" at bounding box center [305, 166] width 9 height 5
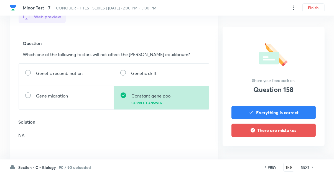
scroll to position [168, 0]
click at [307, 169] on h6 "NEXT" at bounding box center [305, 166] width 9 height 5
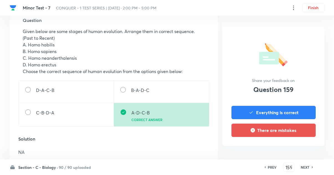
scroll to position [191, 0]
click at [309, 169] on h6 "NEXT" at bounding box center [305, 166] width 9 height 5
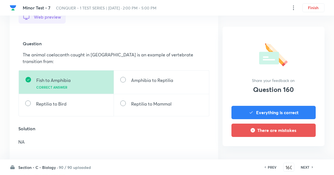
scroll to position [169, 0]
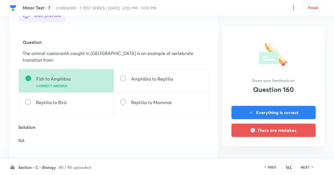
click at [312, 168] on icon at bounding box center [313, 166] width 2 height 3
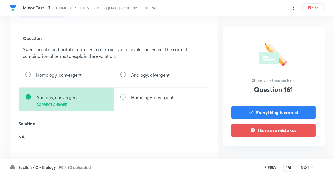
scroll to position [181, 0]
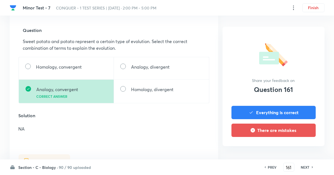
click at [306, 169] on h6 "NEXT" at bounding box center [305, 166] width 9 height 5
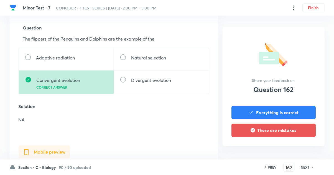
scroll to position [185, 0]
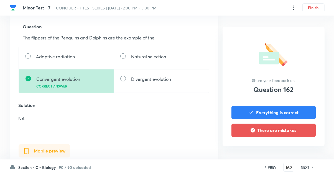
click at [305, 169] on h6 "NEXT" at bounding box center [305, 166] width 9 height 5
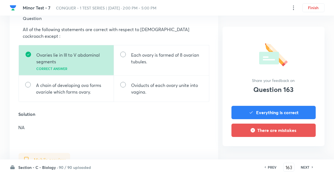
scroll to position [193, 0]
click at [305, 169] on h6 "NEXT" at bounding box center [305, 166] width 9 height 5
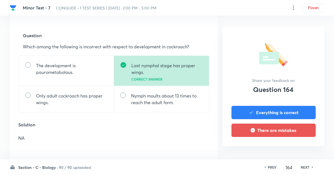
scroll to position [176, 0]
click at [305, 169] on h6 "NEXT" at bounding box center [305, 166] width 9 height 5
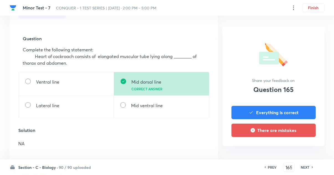
scroll to position [180, 0]
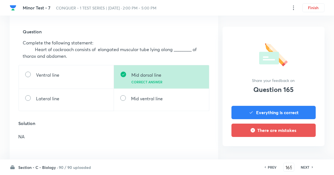
click at [308, 169] on h6 "NEXT" at bounding box center [305, 166] width 9 height 5
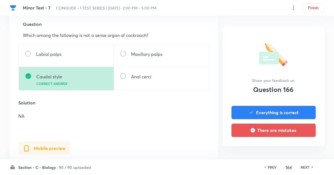
scroll to position [187, 0]
click at [312, 168] on icon at bounding box center [313, 166] width 2 height 3
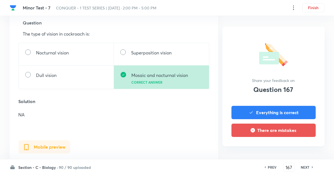
scroll to position [189, 0]
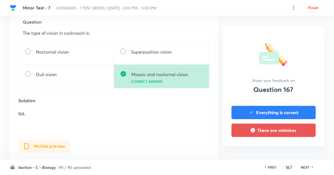
click at [305, 169] on h6 "NEXT" at bounding box center [305, 166] width 9 height 5
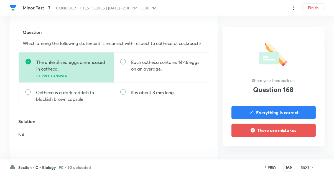
scroll to position [179, 0]
click at [304, 169] on h6 "NEXT" at bounding box center [305, 166] width 9 height 5
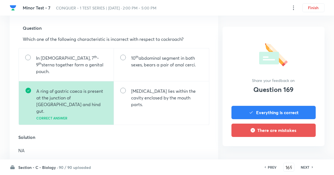
scroll to position [191, 0]
click at [306, 169] on h6 "NEXT" at bounding box center [305, 166] width 9 height 5
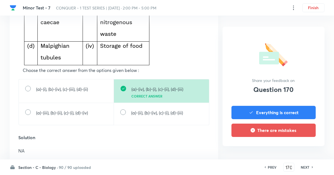
scroll to position [280, 0]
click at [304, 169] on h6 "NEXT" at bounding box center [305, 166] width 9 height 5
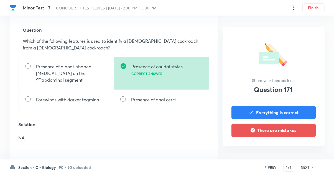
scroll to position [182, 0]
click at [305, 169] on h6 "NEXT" at bounding box center [305, 166] width 9 height 5
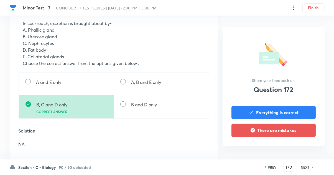
scroll to position [200, 0]
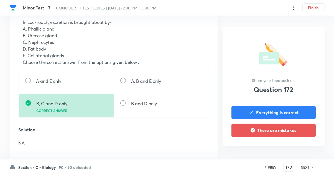
click at [306, 169] on h6 "NEXT" at bounding box center [305, 166] width 9 height 5
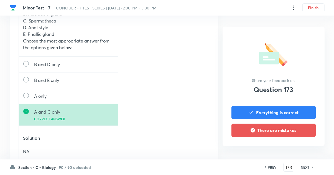
scroll to position [428, 0]
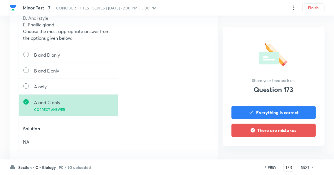
click at [305, 169] on h6 "NEXT" at bounding box center [305, 166] width 9 height 5
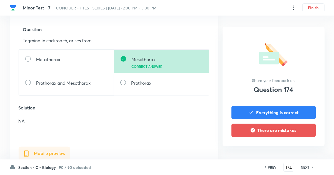
scroll to position [186, 0]
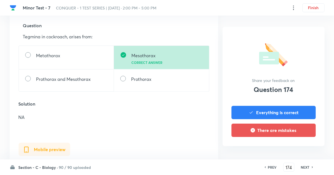
click at [305, 169] on h6 "NEXT" at bounding box center [305, 166] width 9 height 5
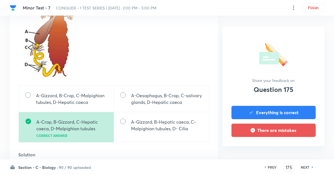
scroll to position [228, 0]
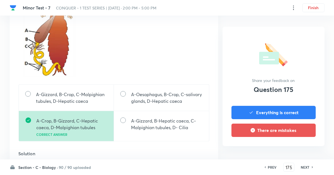
click at [306, 169] on h6 "NEXT" at bounding box center [305, 166] width 9 height 5
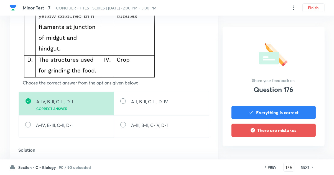
scroll to position [300, 0]
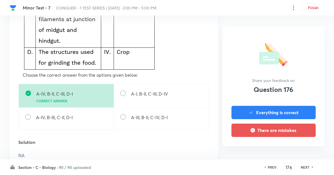
click at [308, 169] on h6 "NEXT" at bounding box center [305, 166] width 9 height 5
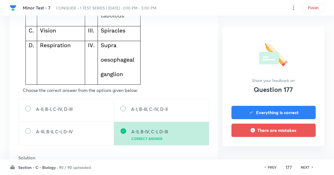
scroll to position [274, 0]
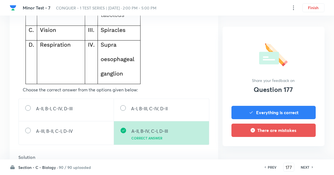
click at [306, 169] on h6 "NEXT" at bounding box center [305, 166] width 9 height 5
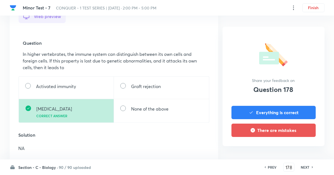
scroll to position [170, 0]
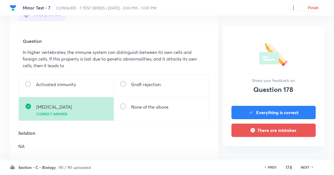
click at [306, 169] on h6 "NEXT" at bounding box center [305, 166] width 9 height 5
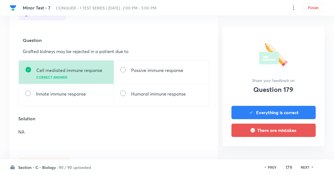
scroll to position [174, 0]
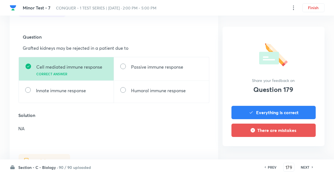
click at [306, 169] on h6 "NEXT" at bounding box center [305, 166] width 9 height 5
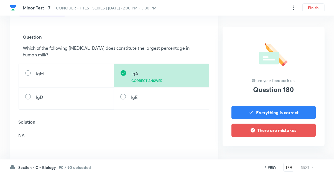
type input "180"
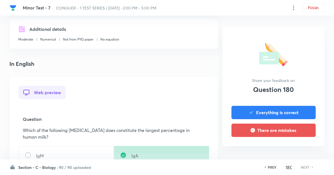
scroll to position [0, 0]
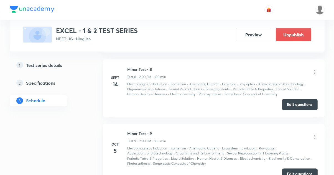
scroll to position [885, 0]
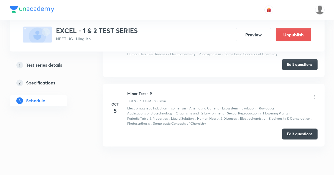
click at [315, 96] on icon at bounding box center [314, 97] width 1 height 4
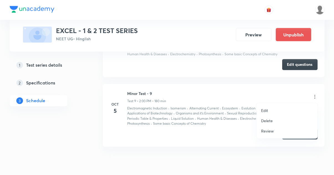
click at [281, 129] on li "Review" at bounding box center [287, 131] width 61 height 10
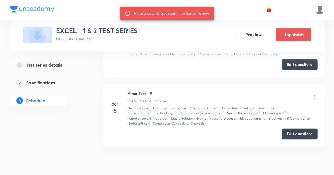
click at [307, 134] on button "Edit questions" at bounding box center [299, 133] width 35 height 11
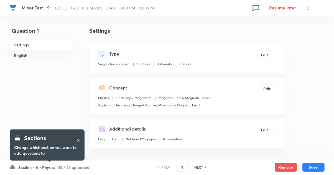
checkbox input "true"
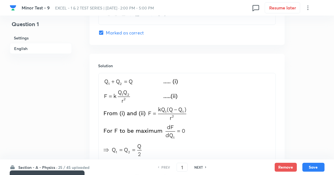
scroll to position [633, 0]
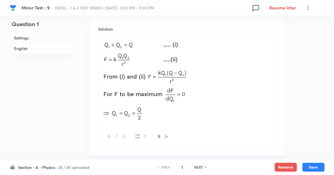
click at [180, 172] on input "1" at bounding box center [182, 167] width 11 height 10
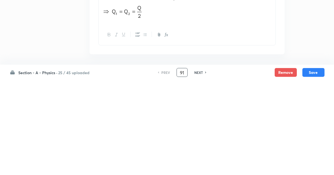
type input "91"
checkbox input "true"
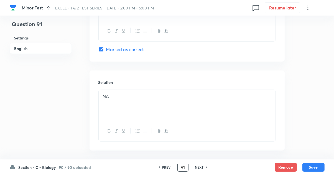
scroll to position [560, 0]
click at [200, 169] on h6 "NEXT" at bounding box center [199, 166] width 9 height 5
type input "92"
checkbox input "false"
checkbox input "true"
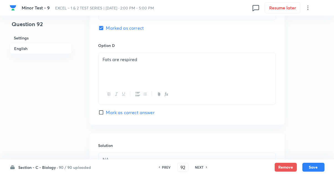
scroll to position [497, 0]
click at [201, 169] on h6 "NEXT" at bounding box center [199, 166] width 9 height 5
type input "93"
checkbox input "false"
checkbox input "true"
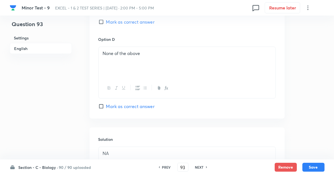
scroll to position [535, 0]
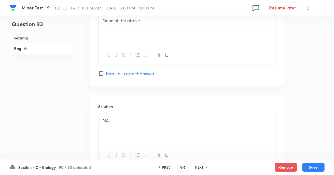
click at [199, 169] on h6 "NEXT" at bounding box center [199, 166] width 9 height 5
type input "94"
checkbox input "false"
checkbox input "true"
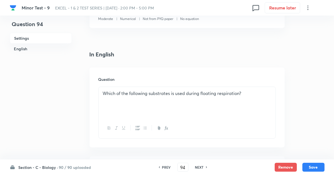
scroll to position [129, 0]
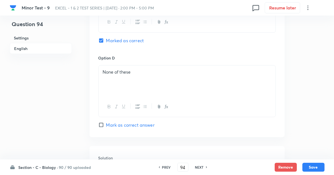
click at [200, 169] on h6 "NEXT" at bounding box center [199, 166] width 9 height 5
type input "95"
checkbox input "false"
checkbox input "true"
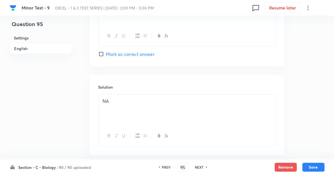
scroll to position [560, 0]
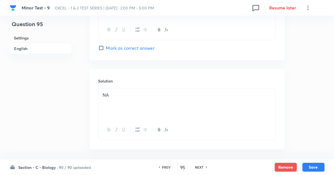
click at [200, 169] on h6 "NEXT" at bounding box center [199, 166] width 9 height 5
type input "96"
checkbox input "false"
checkbox input "true"
click at [195, 174] on div "Section - C - Biology · 90 / 90 uploaded PREV 96 ​ NEXT Remove Save" at bounding box center [167, 167] width 315 height 16
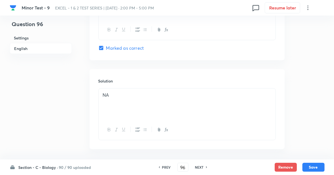
click at [198, 169] on h6 "NEXT" at bounding box center [199, 166] width 9 height 5
type input "97"
checkbox input "true"
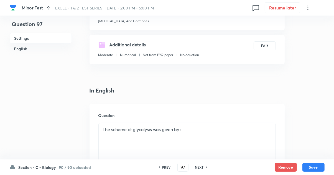
scroll to position [0, 0]
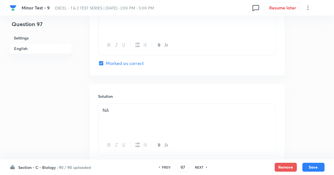
click at [200, 169] on h6 "NEXT" at bounding box center [199, 166] width 9 height 5
type input "98"
checkbox input "false"
checkbox input "true"
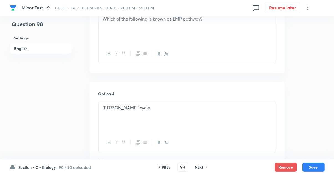
scroll to position [195, 0]
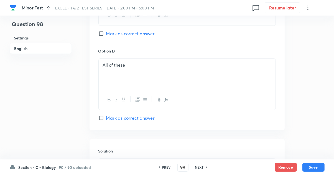
click at [199, 169] on h6 "NEXT" at bounding box center [199, 166] width 9 height 5
type input "99"
checkbox input "true"
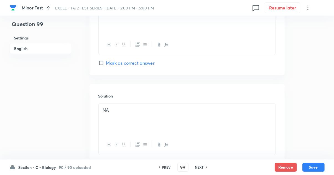
scroll to position [545, 0]
click at [201, 168] on h6 "NEXT" at bounding box center [199, 166] width 9 height 5
type input "100"
checkbox input "true"
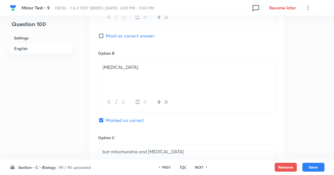
scroll to position [310, 0]
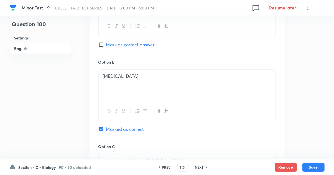
click at [200, 165] on h6 "NEXT" at bounding box center [199, 166] width 9 height 5
type input "101"
checkbox input "false"
checkbox input "true"
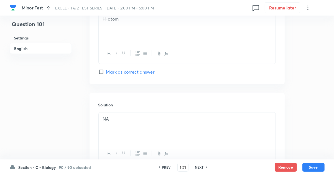
scroll to position [536, 0]
click at [201, 169] on h6 "NEXT" at bounding box center [199, 166] width 9 height 5
type input "102"
checkbox input "false"
checkbox input "true"
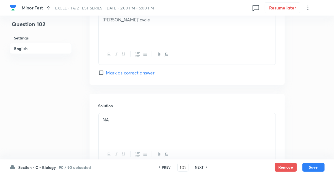
scroll to position [538, 0]
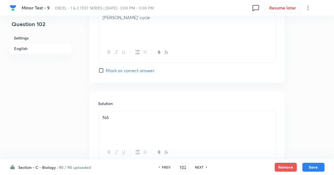
click at [200, 169] on h6 "NEXT" at bounding box center [199, 166] width 9 height 5
type input "103"
checkbox input "false"
checkbox input "true"
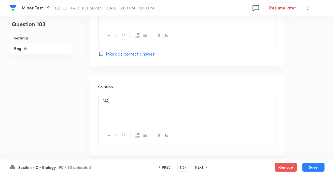
scroll to position [560, 0]
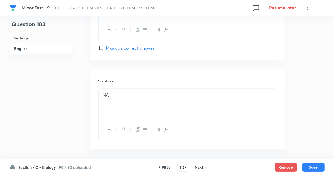
click at [199, 169] on h6 "NEXT" at bounding box center [199, 166] width 9 height 5
type input "104"
checkbox input "false"
checkbox input "true"
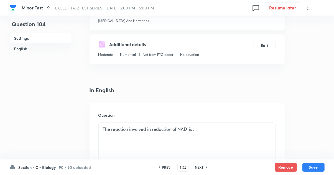
scroll to position [0, 0]
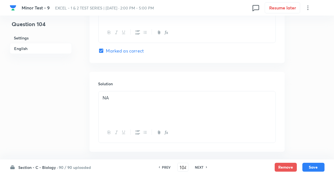
click at [201, 169] on h6 "NEXT" at bounding box center [199, 166] width 9 height 5
type input "105"
checkbox input "false"
checkbox input "true"
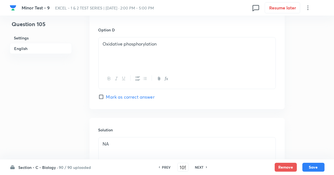
scroll to position [516, 0]
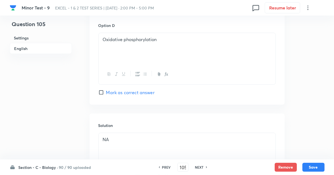
click at [202, 169] on h6 "NEXT" at bounding box center [199, 166] width 9 height 5
type input "106"
checkbox input "true"
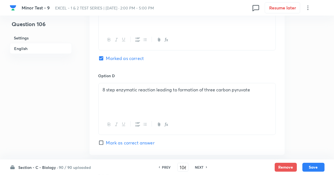
scroll to position [466, 0]
click at [202, 169] on h6 "NEXT" at bounding box center [199, 166] width 9 height 5
type input "107"
checkbox input "false"
checkbox input "true"
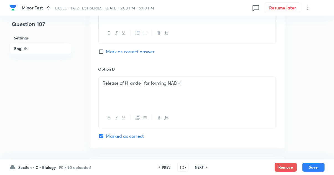
scroll to position [476, 0]
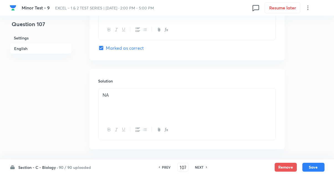
click at [201, 169] on h6 "NEXT" at bounding box center [199, 166] width 9 height 5
type input "108"
checkbox input "false"
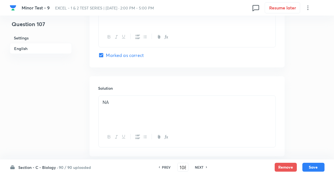
checkbox input "true"
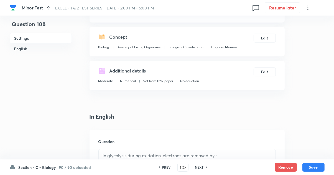
scroll to position [0, 0]
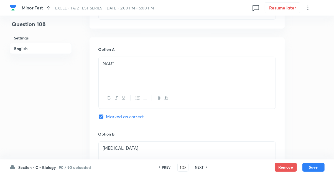
click at [201, 169] on h6 "NEXT" at bounding box center [199, 166] width 9 height 5
type input "109"
checkbox input "false"
checkbox input "true"
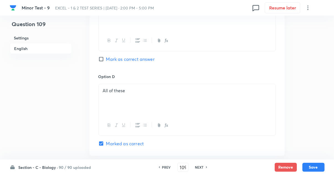
scroll to position [465, 0]
click at [195, 169] on h6 "NEXT" at bounding box center [199, 166] width 9 height 5
type input "110"
checkbox input "false"
checkbox input "true"
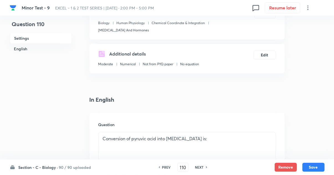
scroll to position [0, 0]
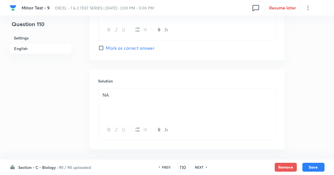
click at [197, 169] on h6 "NEXT" at bounding box center [199, 166] width 9 height 5
type input "111"
checkbox input "true"
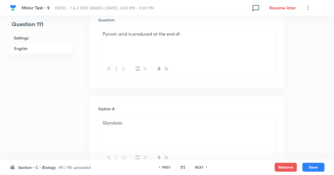
scroll to position [183, 0]
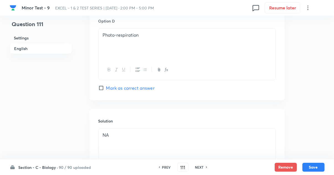
scroll to position [521, 0]
click at [199, 169] on h6 "NEXT" at bounding box center [199, 166] width 9 height 5
type input "112"
checkbox input "true"
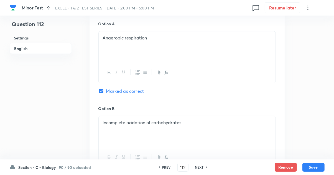
scroll to position [269, 0]
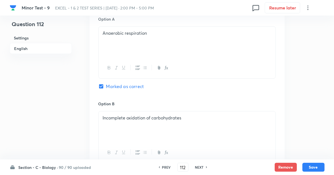
click at [198, 169] on h6 "NEXT" at bounding box center [199, 166] width 9 height 5
type input "113"
checkbox input "false"
checkbox input "true"
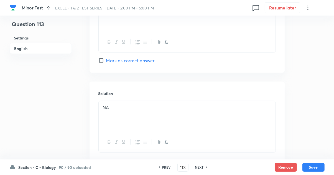
scroll to position [560, 0]
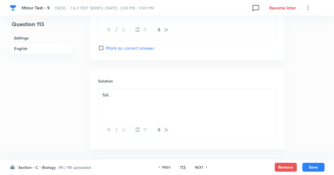
click at [206, 168] on icon at bounding box center [207, 166] width 2 height 3
type input "114"
checkbox input "false"
checkbox input "true"
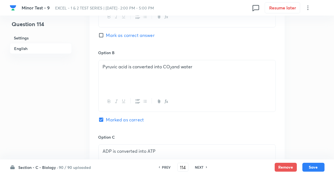
scroll to position [318, 0]
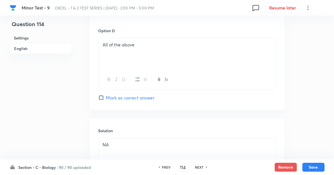
click at [197, 169] on h6 "NEXT" at bounding box center [199, 166] width 9 height 5
type input "115"
checkbox input "false"
checkbox input "true"
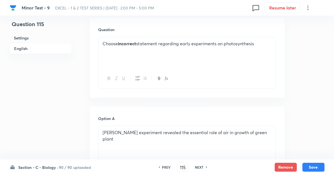
scroll to position [170, 0]
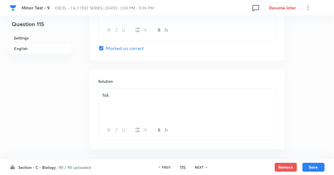
click at [198, 169] on h6 "NEXT" at bounding box center [199, 166] width 9 height 5
type input "116"
checkbox input "false"
checkbox input "true"
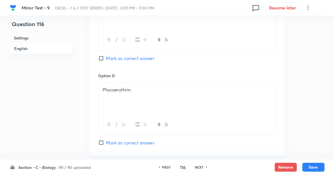
scroll to position [466, 0]
click at [198, 169] on h6 "NEXT" at bounding box center [199, 166] width 9 height 5
type input "117"
checkbox input "false"
checkbox input "true"
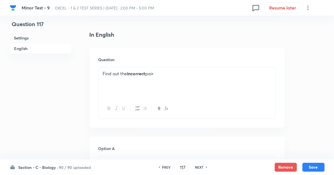
scroll to position [155, 0]
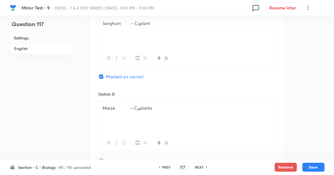
click at [196, 169] on h6 "NEXT" at bounding box center [199, 166] width 9 height 5
type input "118"
checkbox input "false"
checkbox input "true"
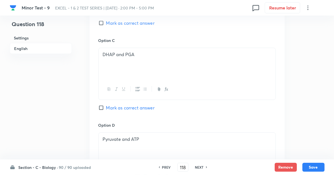
scroll to position [417, 0]
click at [198, 169] on h6 "NEXT" at bounding box center [199, 166] width 9 height 5
type input "119"
checkbox input "false"
checkbox input "true"
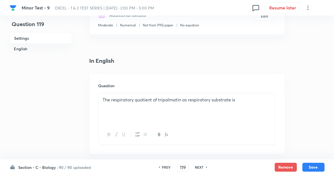
scroll to position [0, 0]
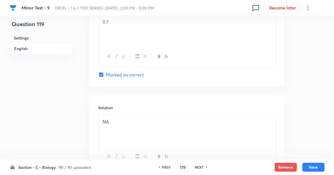
click at [200, 169] on h6 "NEXT" at bounding box center [199, 166] width 9 height 5
type input "120"
checkbox input "false"
checkbox input "true"
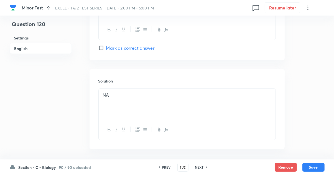
click at [202, 169] on h6 "NEXT" at bounding box center [199, 166] width 9 height 5
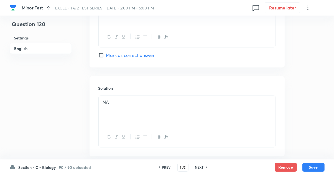
type input "121"
checkbox input "false"
checkbox input "true"
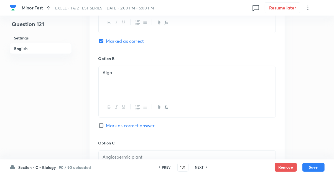
click at [198, 169] on h6 "NEXT" at bounding box center [199, 166] width 9 height 5
type input "122"
checkbox input "true"
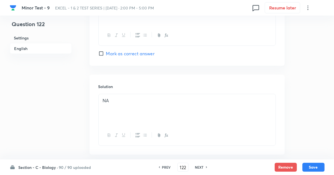
scroll to position [560, 0]
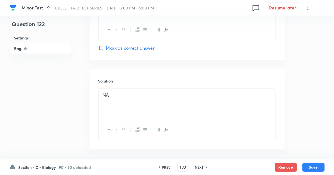
click at [199, 169] on h6 "NEXT" at bounding box center [199, 166] width 9 height 5
type input "123"
checkbox input "false"
checkbox input "true"
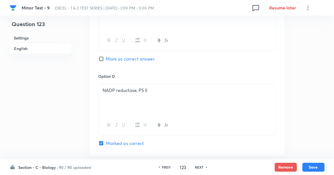
scroll to position [468, 0]
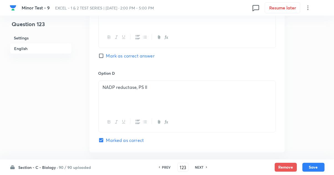
click at [206, 168] on icon at bounding box center [207, 166] width 2 height 3
type input "124"
checkbox input "true"
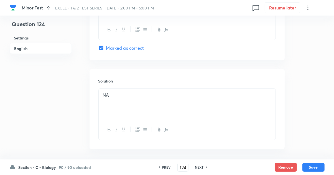
scroll to position [560, 0]
click at [200, 169] on h6 "NEXT" at bounding box center [199, 166] width 9 height 5
type input "125"
checkbox input "false"
checkbox input "true"
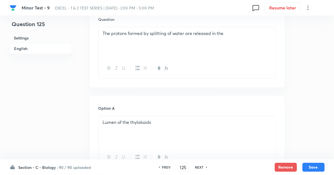
scroll to position [185, 0]
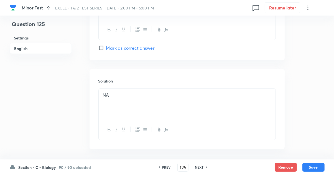
click at [200, 169] on h6 "NEXT" at bounding box center [199, 166] width 9 height 5
type input "126"
checkbox input "false"
checkbox input "true"
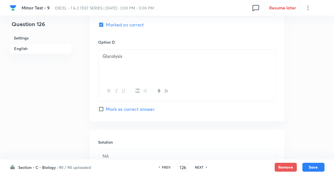
scroll to position [560, 0]
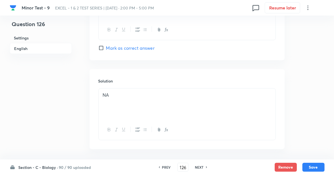
click at [197, 169] on h6 "NEXT" at bounding box center [199, 166] width 9 height 5
type input "127"
checkbox input "false"
checkbox input "true"
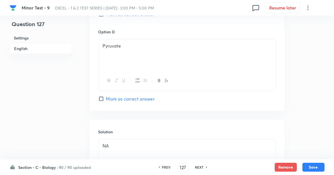
scroll to position [510, 0]
click at [206, 168] on icon at bounding box center [207, 166] width 2 height 3
type input "128"
checkbox input "false"
checkbox input "true"
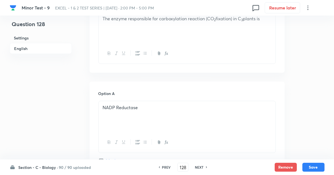
scroll to position [194, 0]
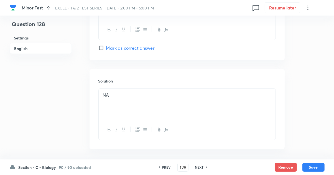
click at [198, 169] on h6 "NEXT" at bounding box center [199, 166] width 9 height 5
type input "129"
checkbox input "false"
checkbox input "true"
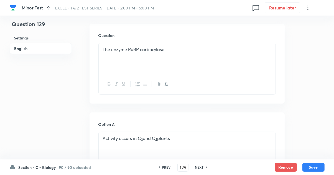
scroll to position [178, 0]
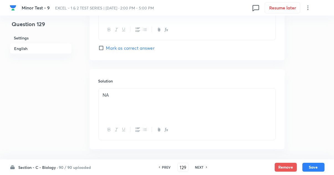
click at [198, 169] on h6 "NEXT" at bounding box center [199, 166] width 9 height 5
type input "130"
checkbox input "false"
checkbox input "true"
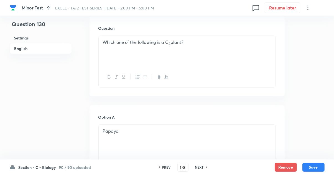
scroll to position [189, 0]
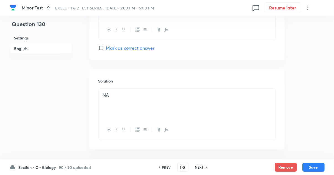
click at [200, 169] on h6 "NEXT" at bounding box center [199, 166] width 9 height 5
type input "131"
checkbox input "false"
checkbox input "true"
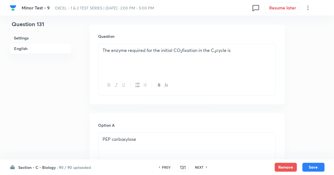
scroll to position [162, 0]
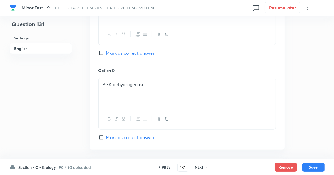
click at [198, 169] on h6 "NEXT" at bounding box center [199, 166] width 9 height 5
type input "132"
checkbox input "false"
checkbox input "true"
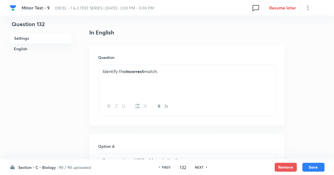
scroll to position [159, 0]
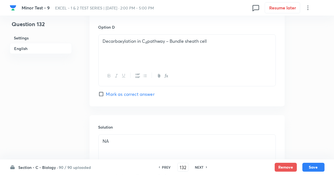
click at [200, 169] on h6 "NEXT" at bounding box center [199, 166] width 9 height 5
type input "133"
checkbox input "true"
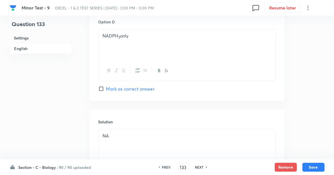
click at [198, 169] on h6 "NEXT" at bounding box center [199, 166] width 9 height 5
type input "134"
checkbox input "false"
checkbox input "true"
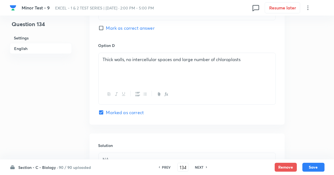
scroll to position [496, 0]
click at [199, 169] on h6 "NEXT" at bounding box center [199, 166] width 9 height 5
type input "135"
checkbox input "false"
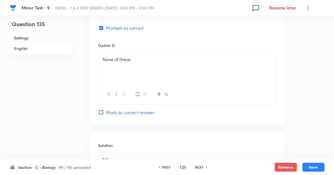
checkbox input "true"
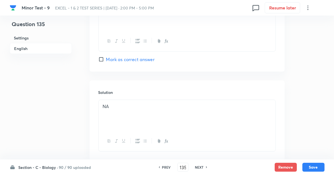
scroll to position [560, 0]
